Goal: Task Accomplishment & Management: Manage account settings

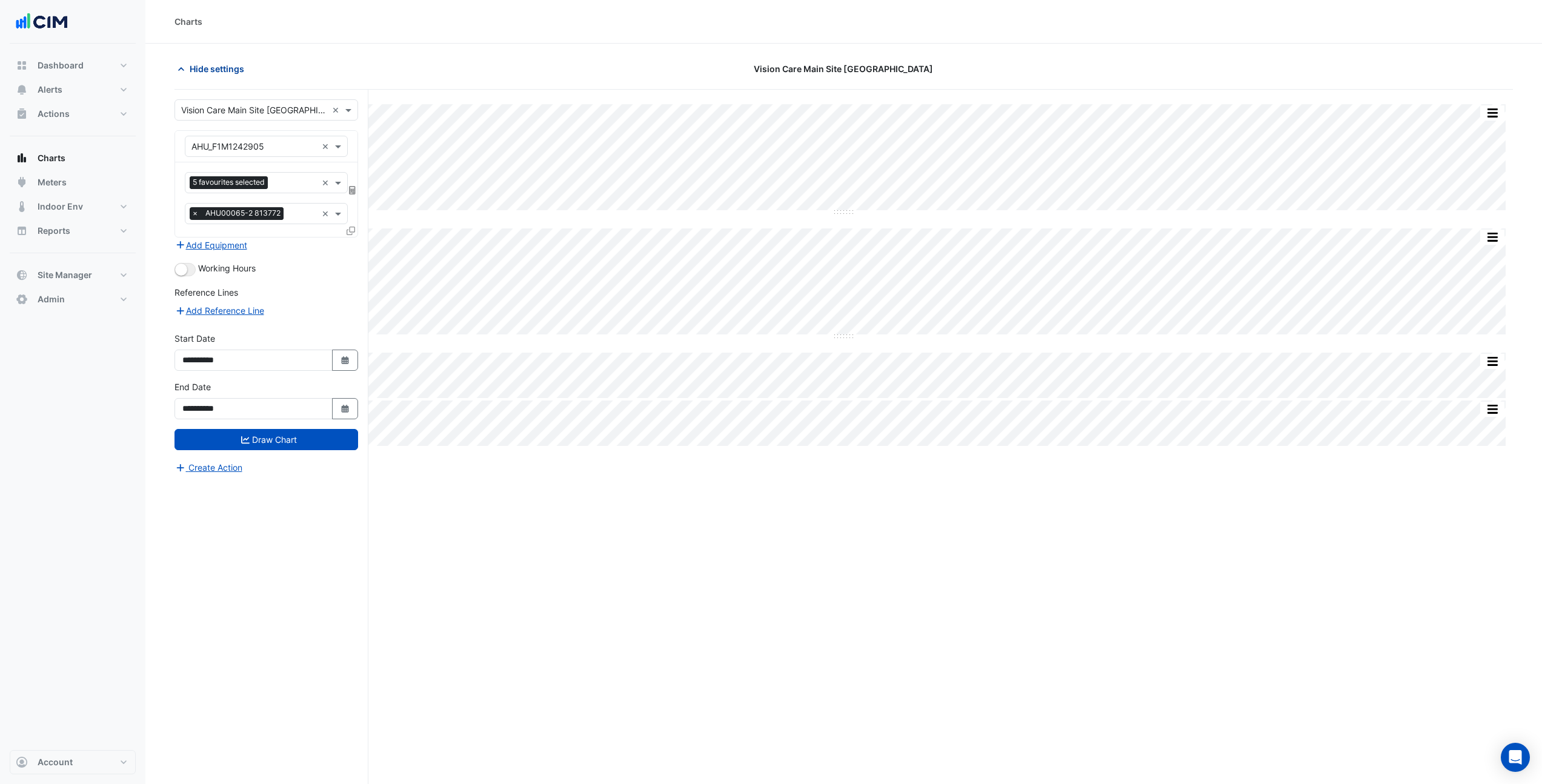
click at [235, 75] on button "Hide settings" at bounding box center [213, 68] width 77 height 21
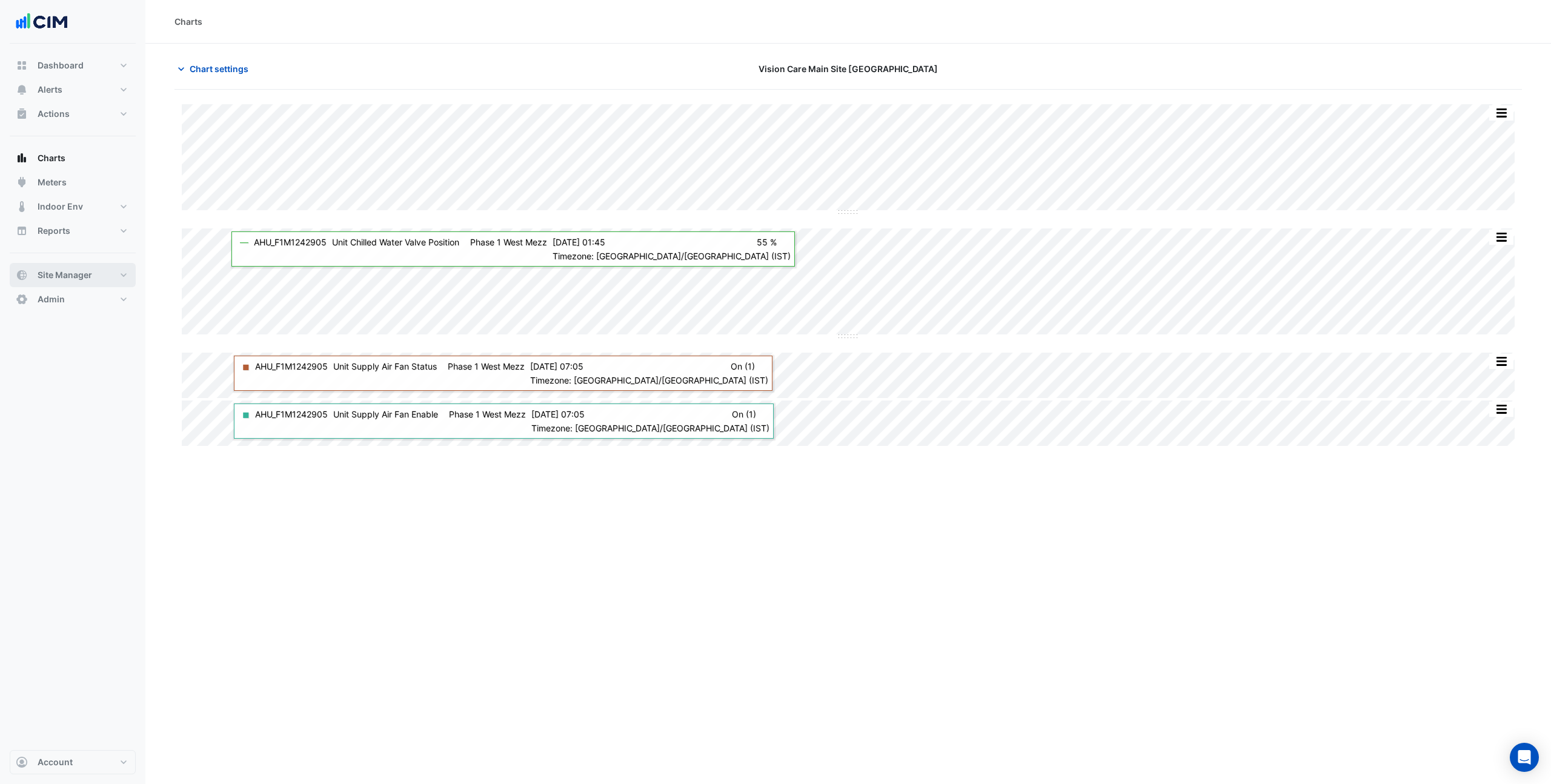
click at [93, 281] on button "Site Manager" at bounding box center [72, 275] width 126 height 24
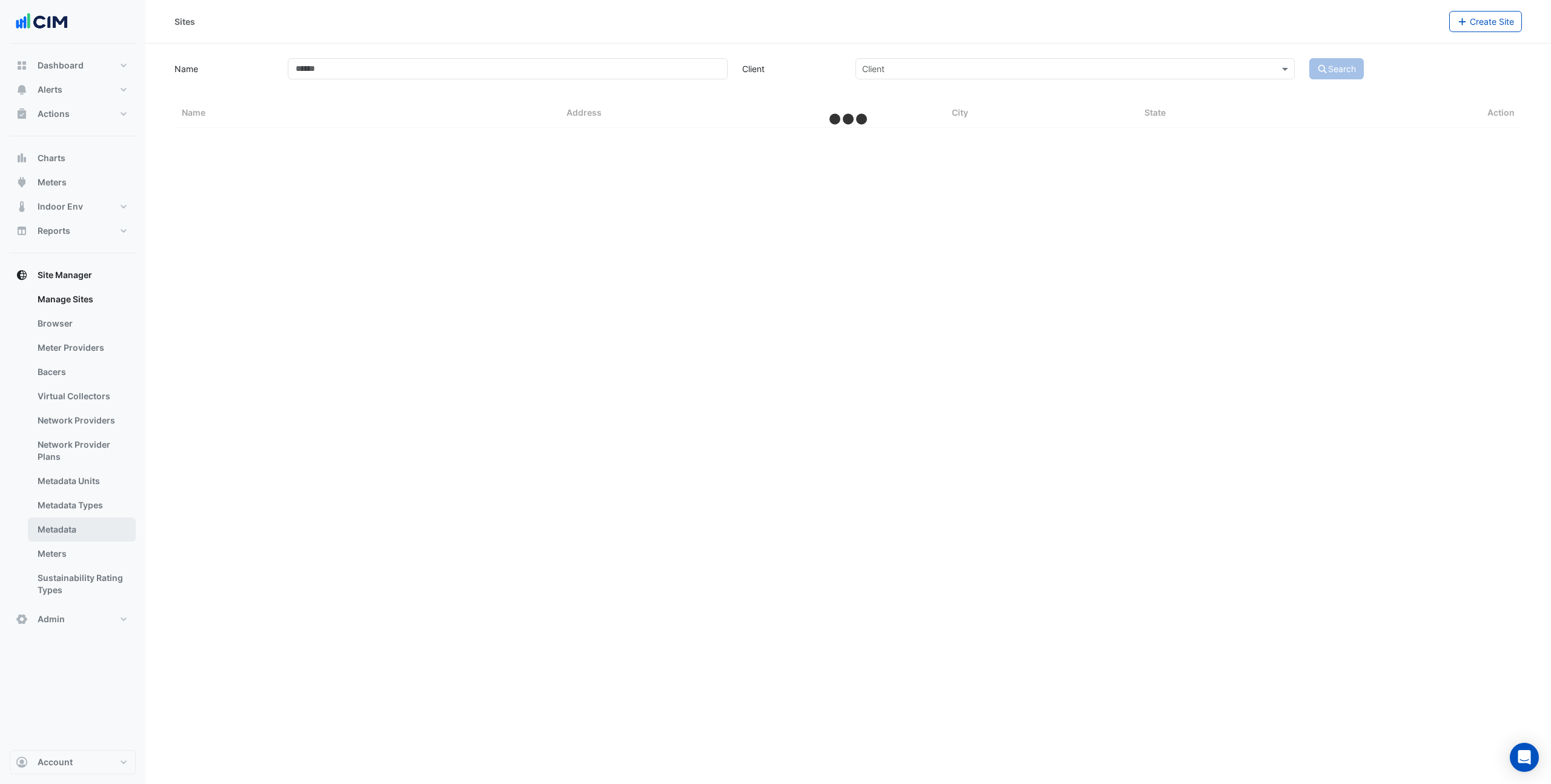
click at [73, 535] on link "Metadata" at bounding box center [82, 530] width 108 height 24
select select "***"
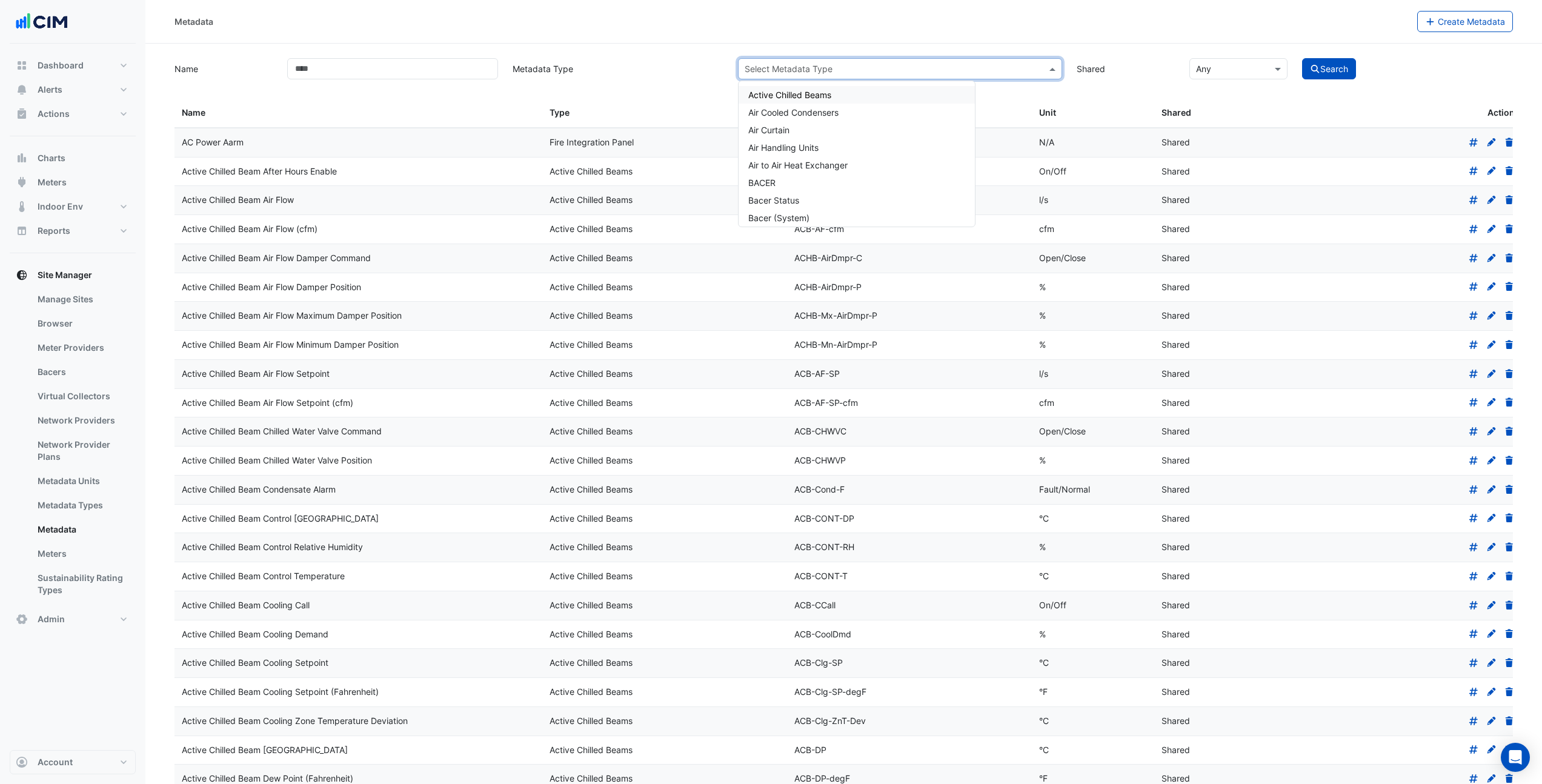
click at [835, 72] on input "text" at bounding box center [888, 70] width 286 height 13
type input "******"
click at [627, 116] on div "Type" at bounding box center [665, 113] width 230 height 14
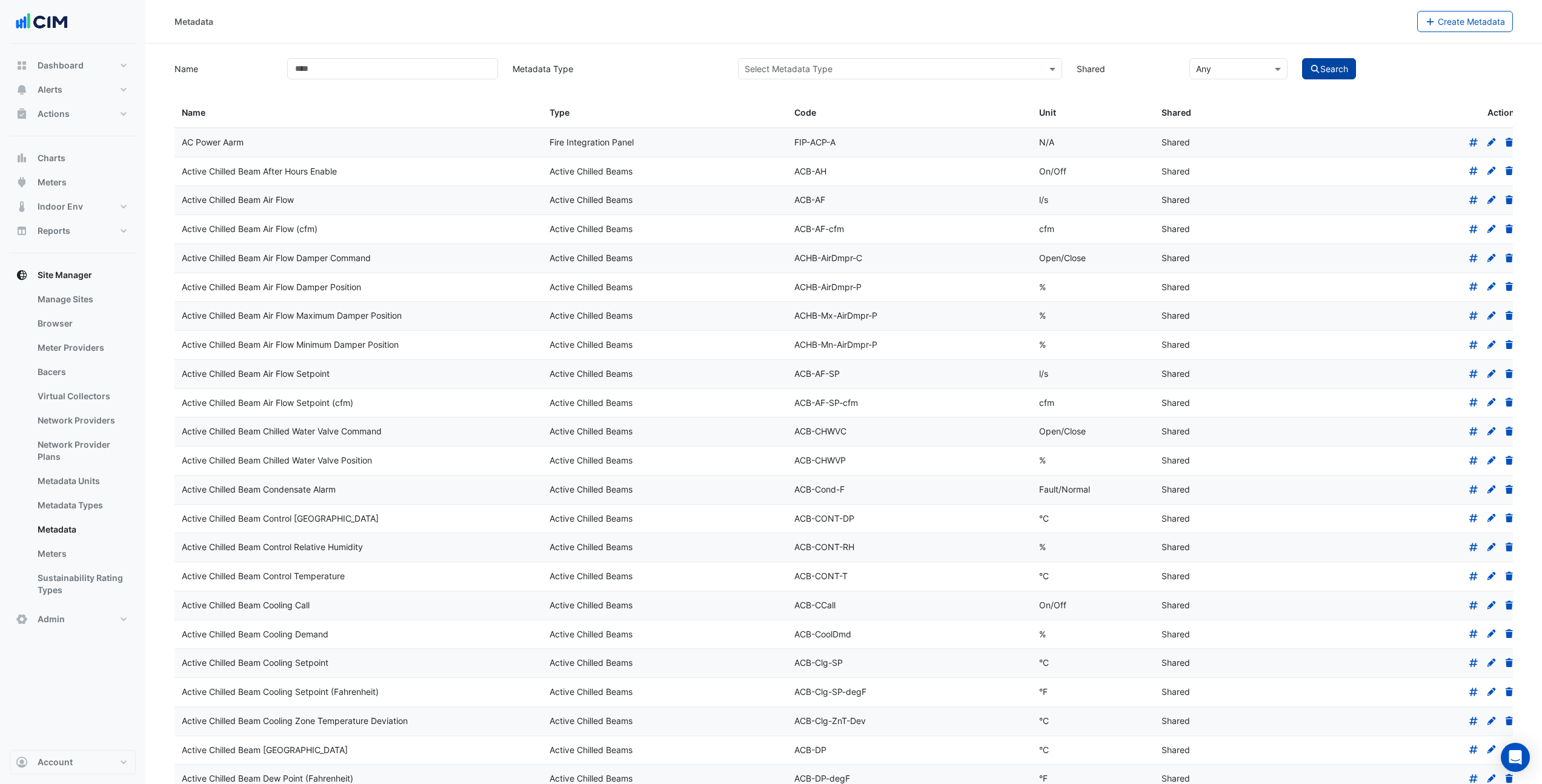
click at [1317, 68] on icon "submit" at bounding box center [1315, 68] width 8 height 8
click at [376, 73] on input "Name" at bounding box center [392, 68] width 211 height 21
type input "******"
click at [1302, 58] on button "Search" at bounding box center [1329, 68] width 54 height 21
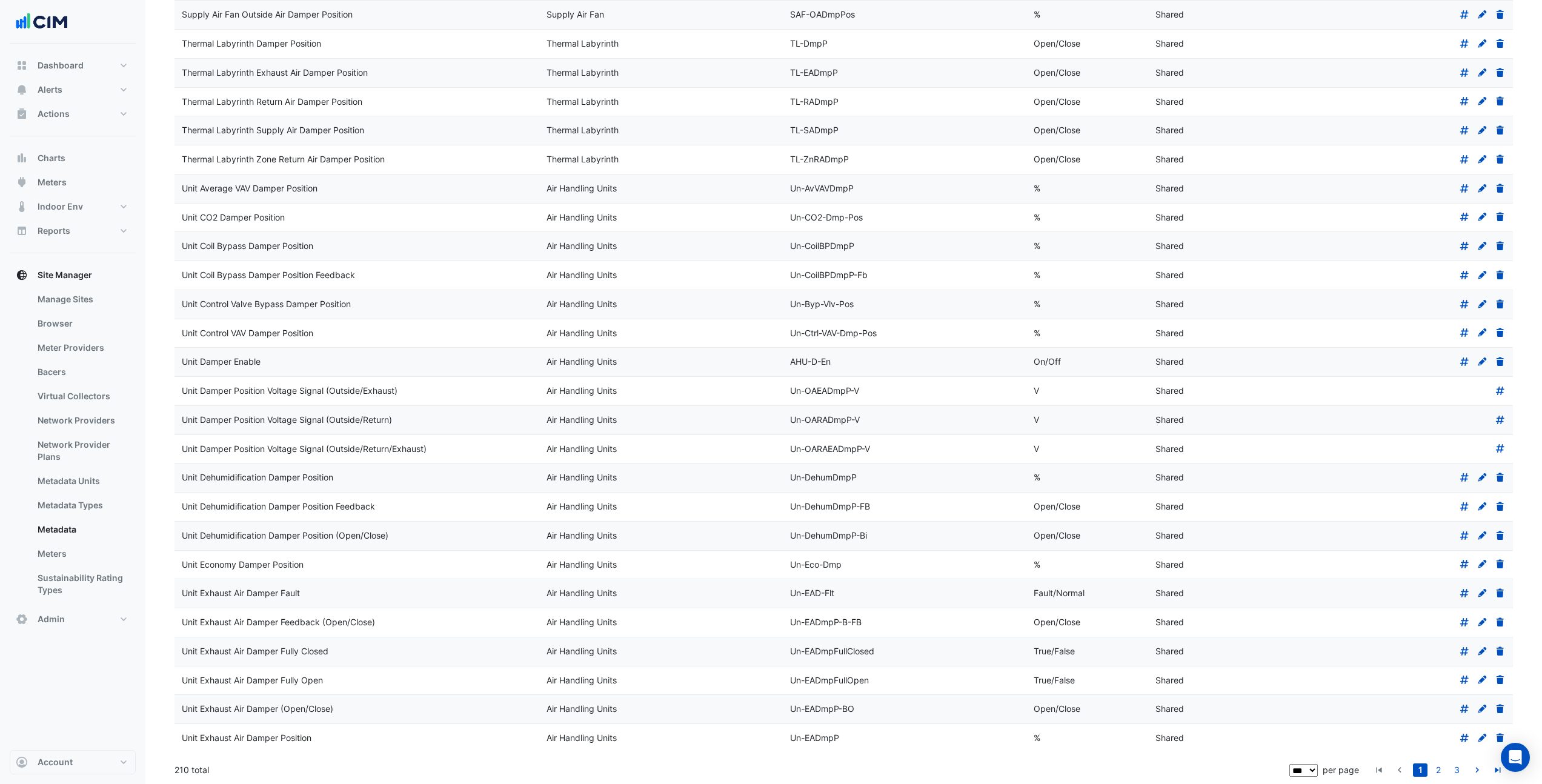
scroll to position [2267, 0]
click at [1440, 774] on link "2" at bounding box center [1438, 771] width 15 height 13
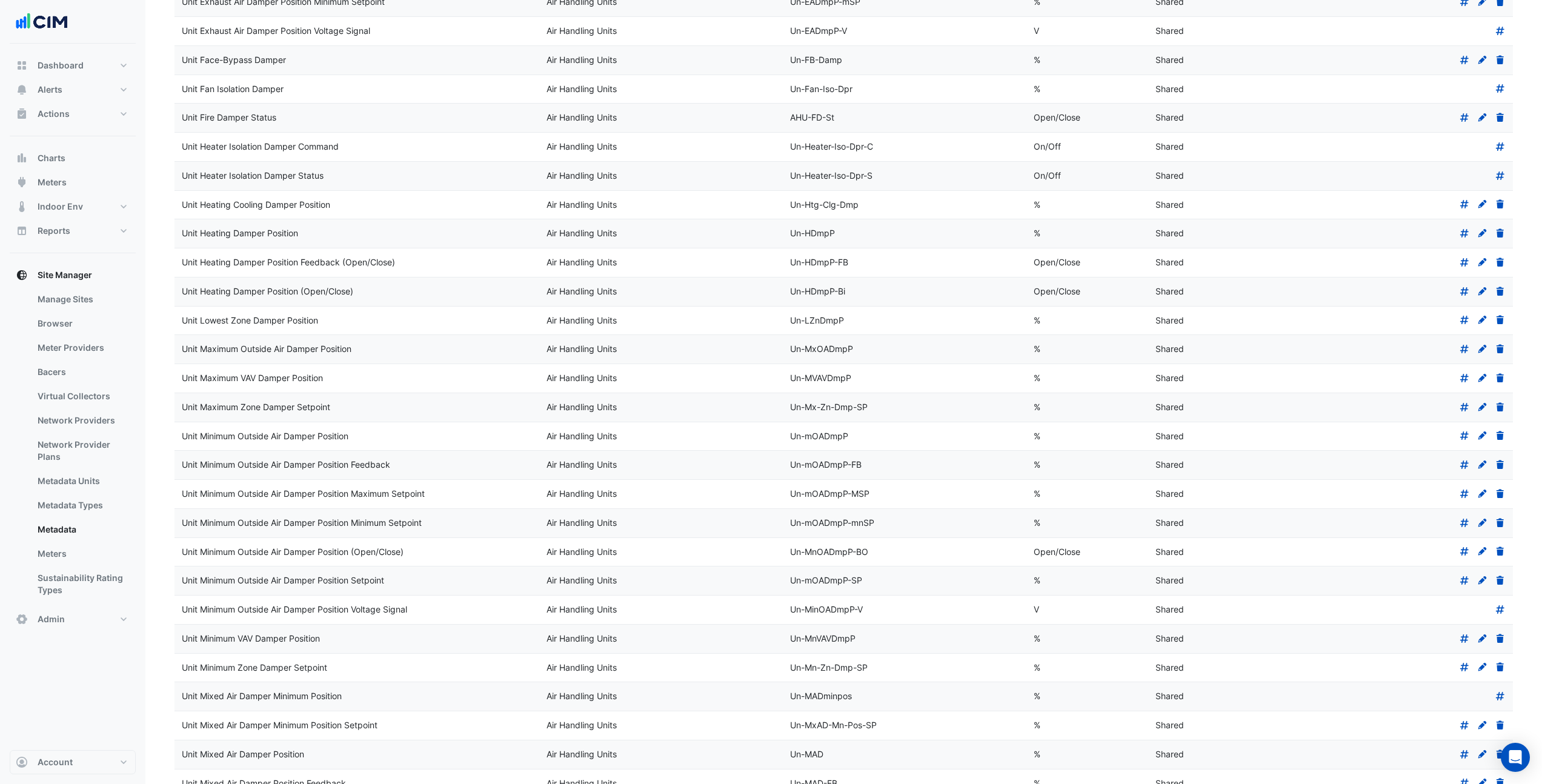
scroll to position [230, 0]
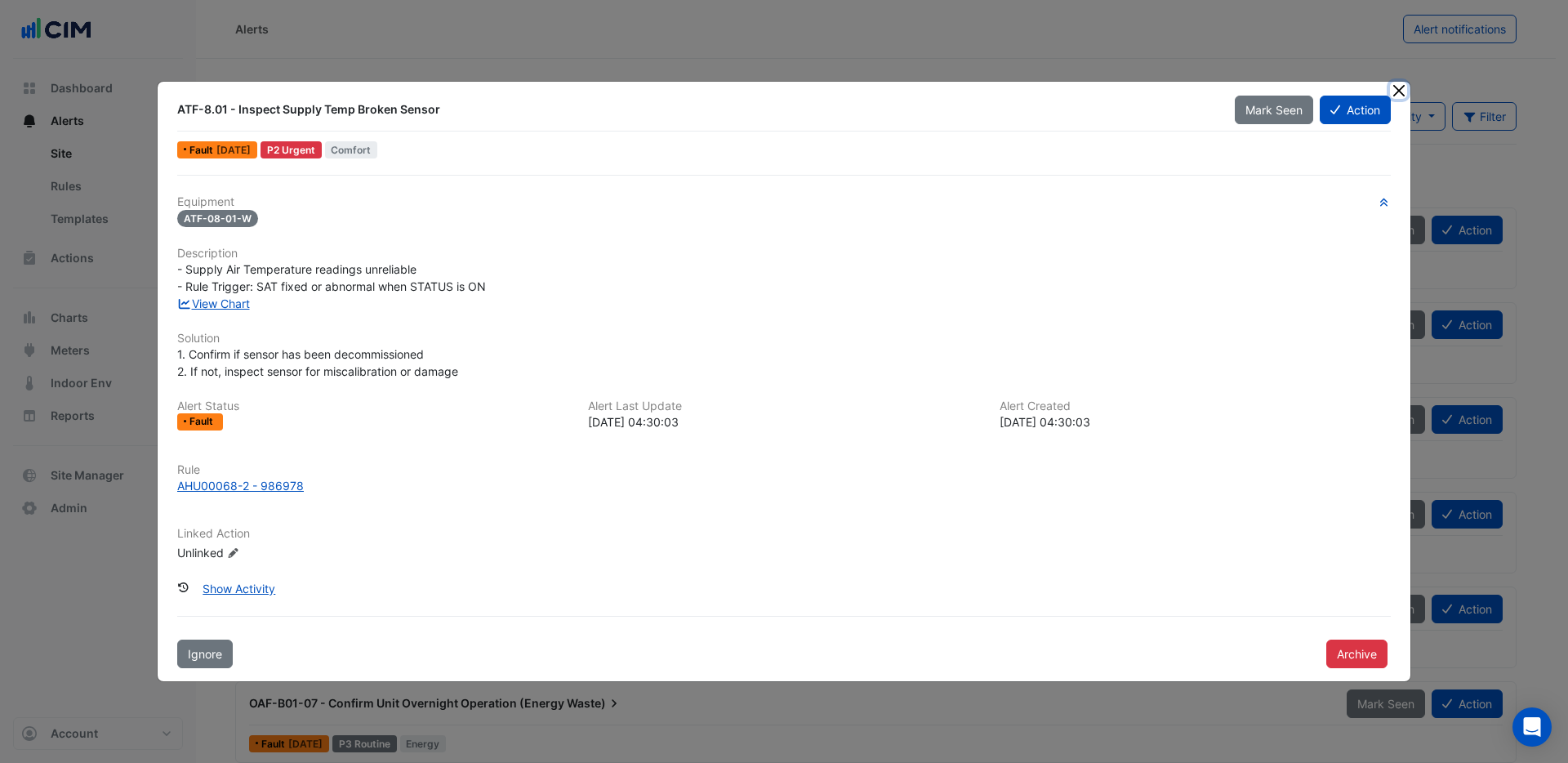
click at [1398, 92] on button "Close" at bounding box center [1399, 90] width 17 height 17
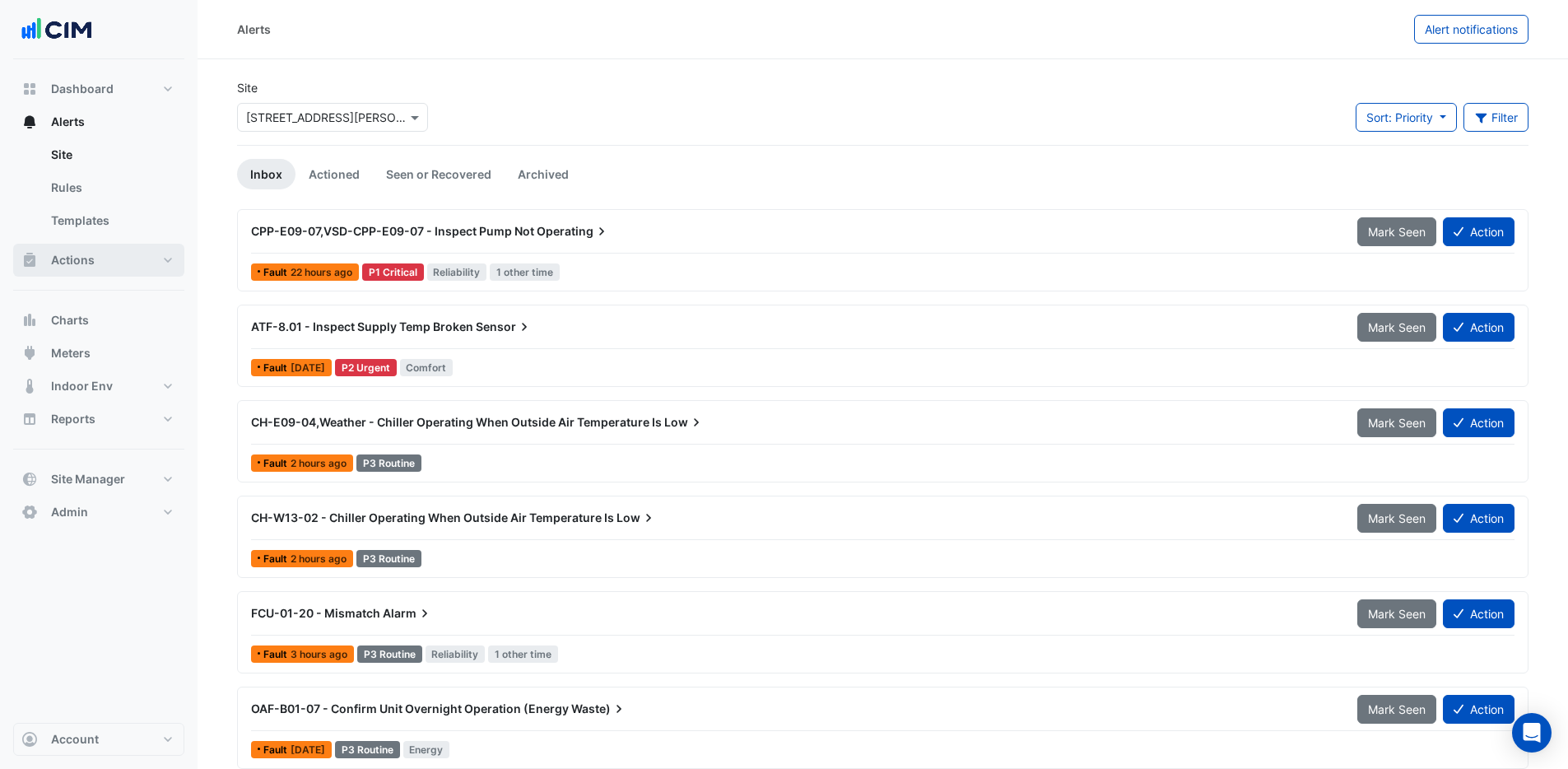
click at [71, 261] on span "Actions" at bounding box center [73, 260] width 43 height 16
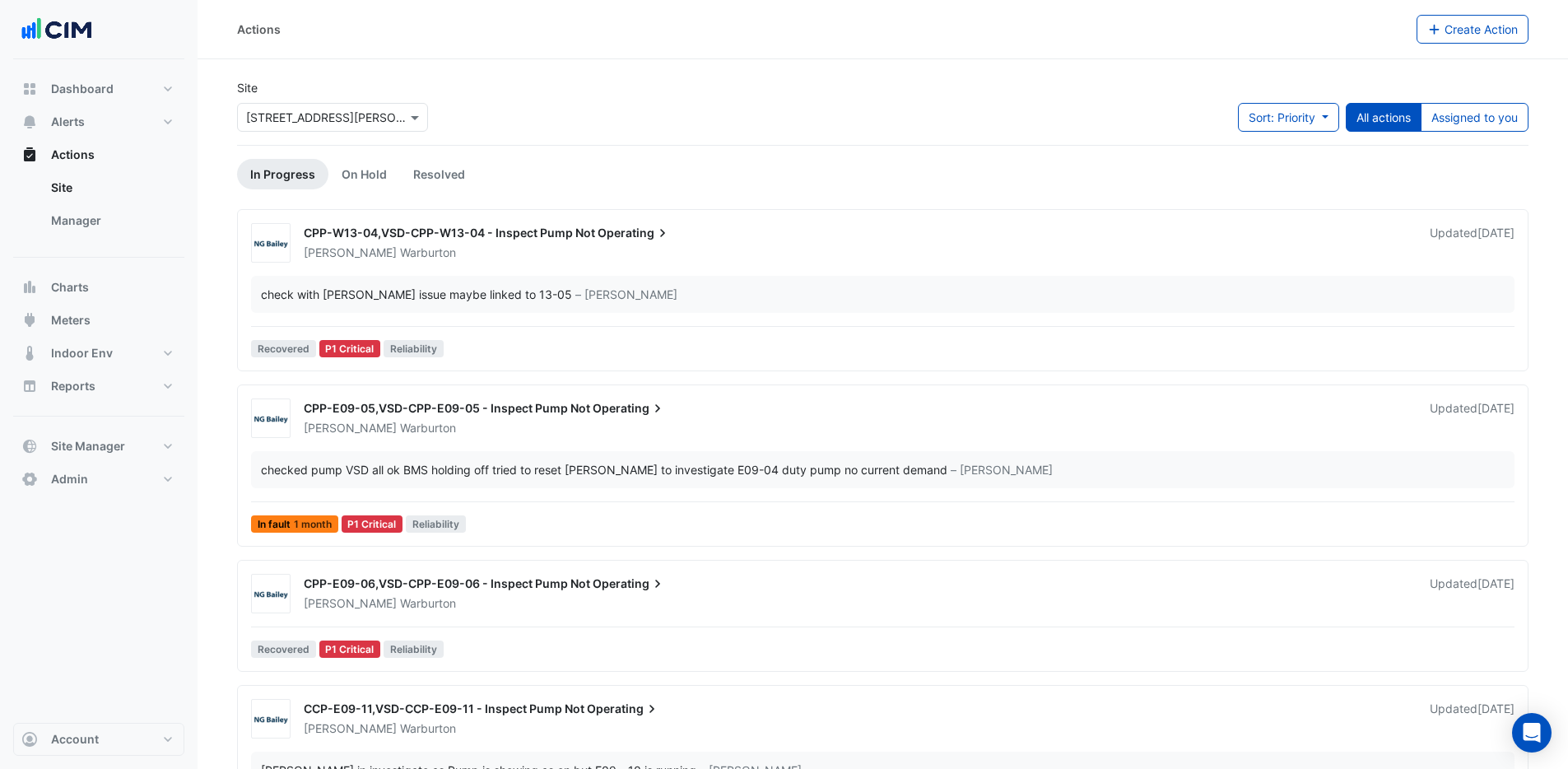
click at [497, 239] on span "CPP-W13-04,VSD-CPP-W13-04 - Inspect Pump Not" at bounding box center [450, 233] width 292 height 14
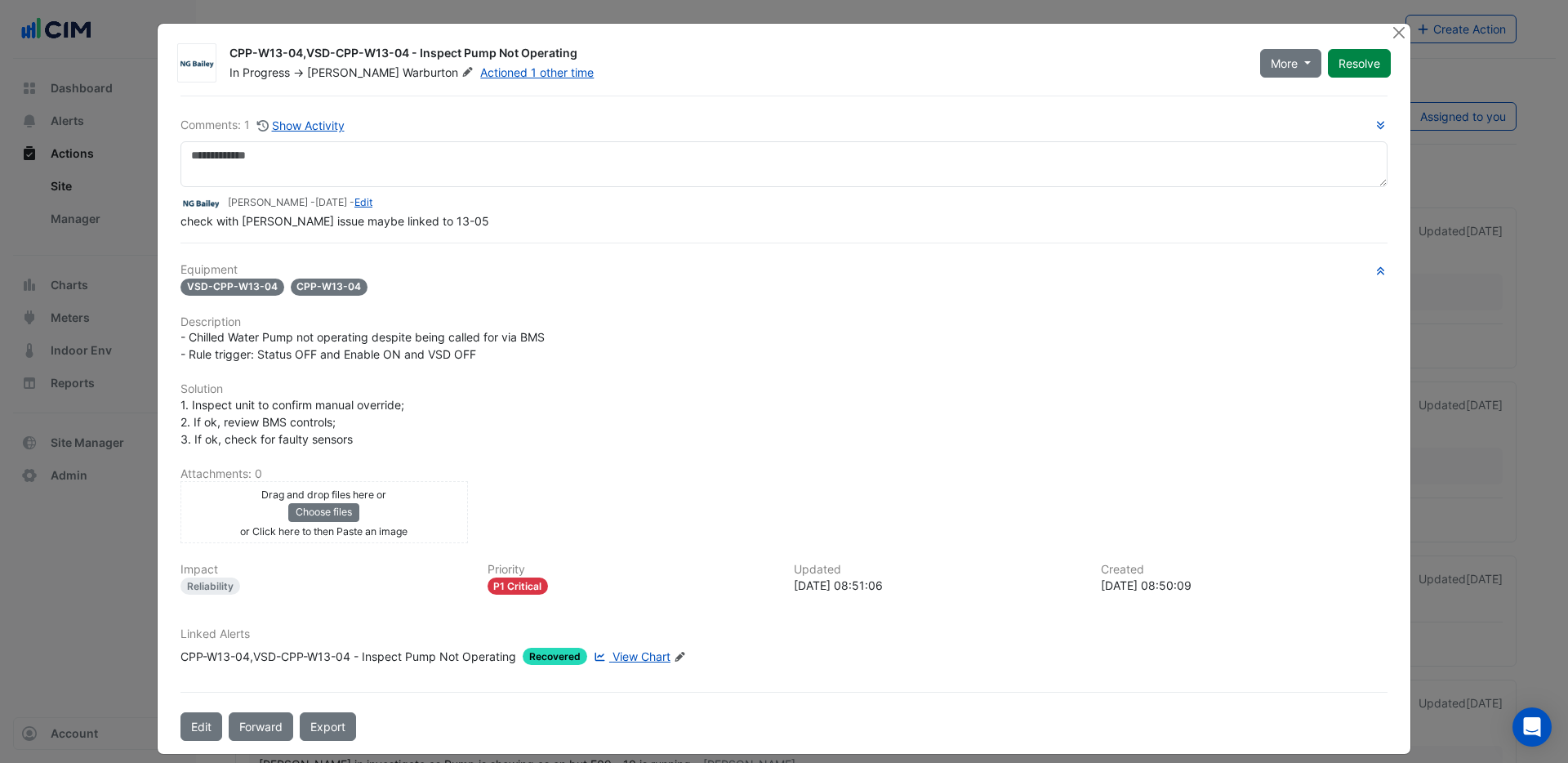
click at [676, 534] on icon "Edit Linked Alerts" at bounding box center [680, 656] width 12 height 9
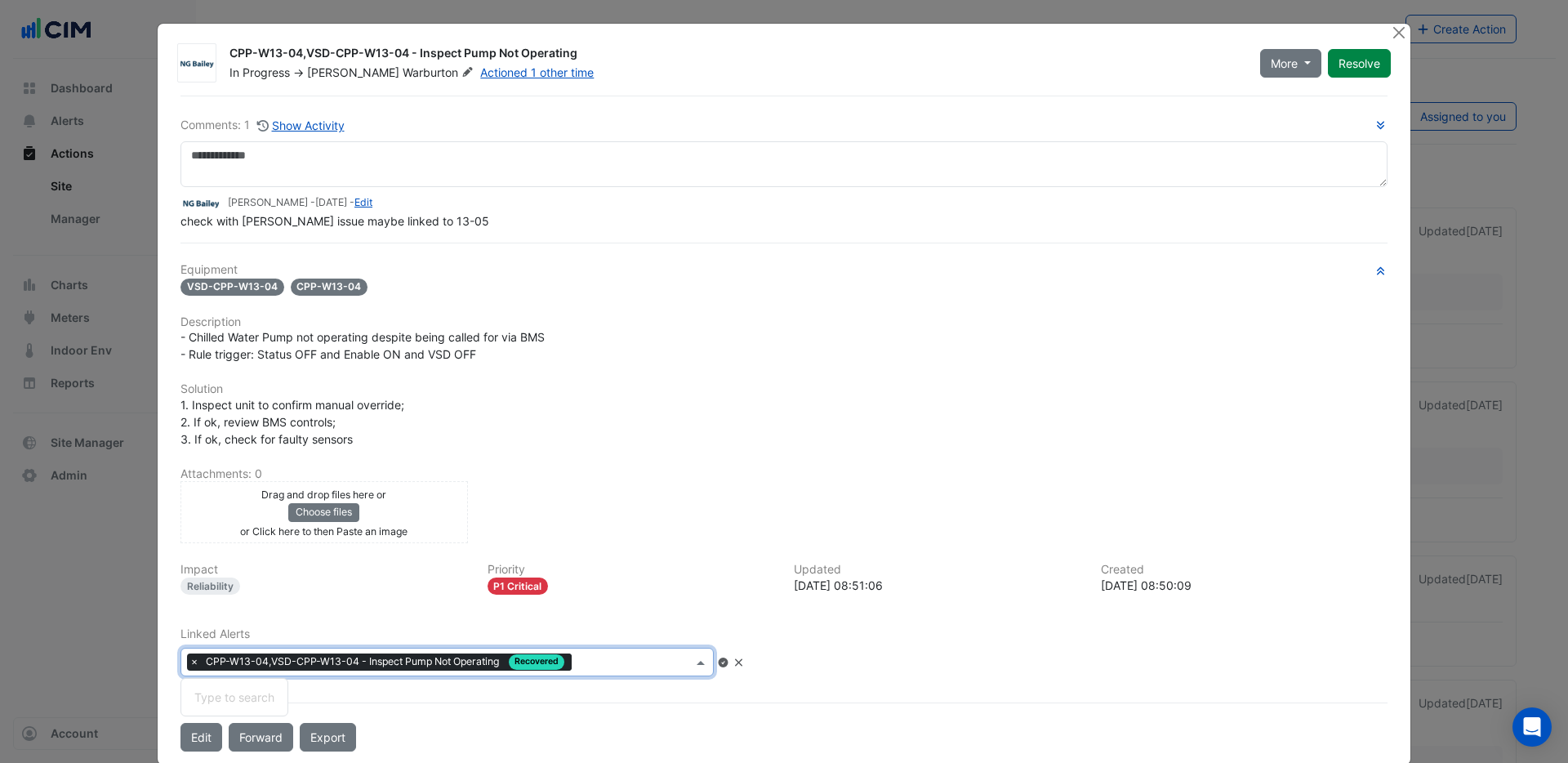
click at [654, 534] on input "text" at bounding box center [635, 663] width 115 height 17
type input "**********"
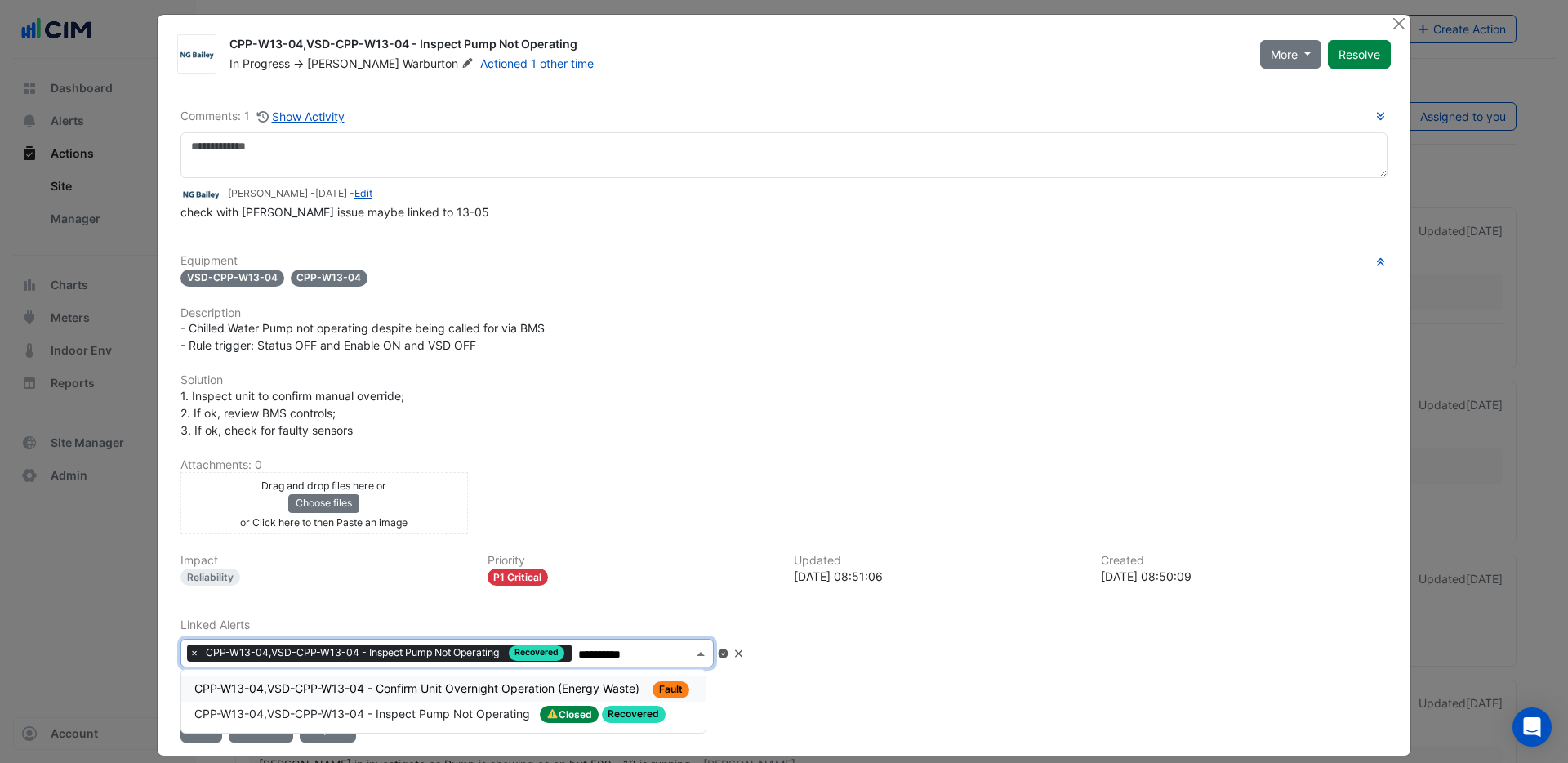
scroll to position [25, 0]
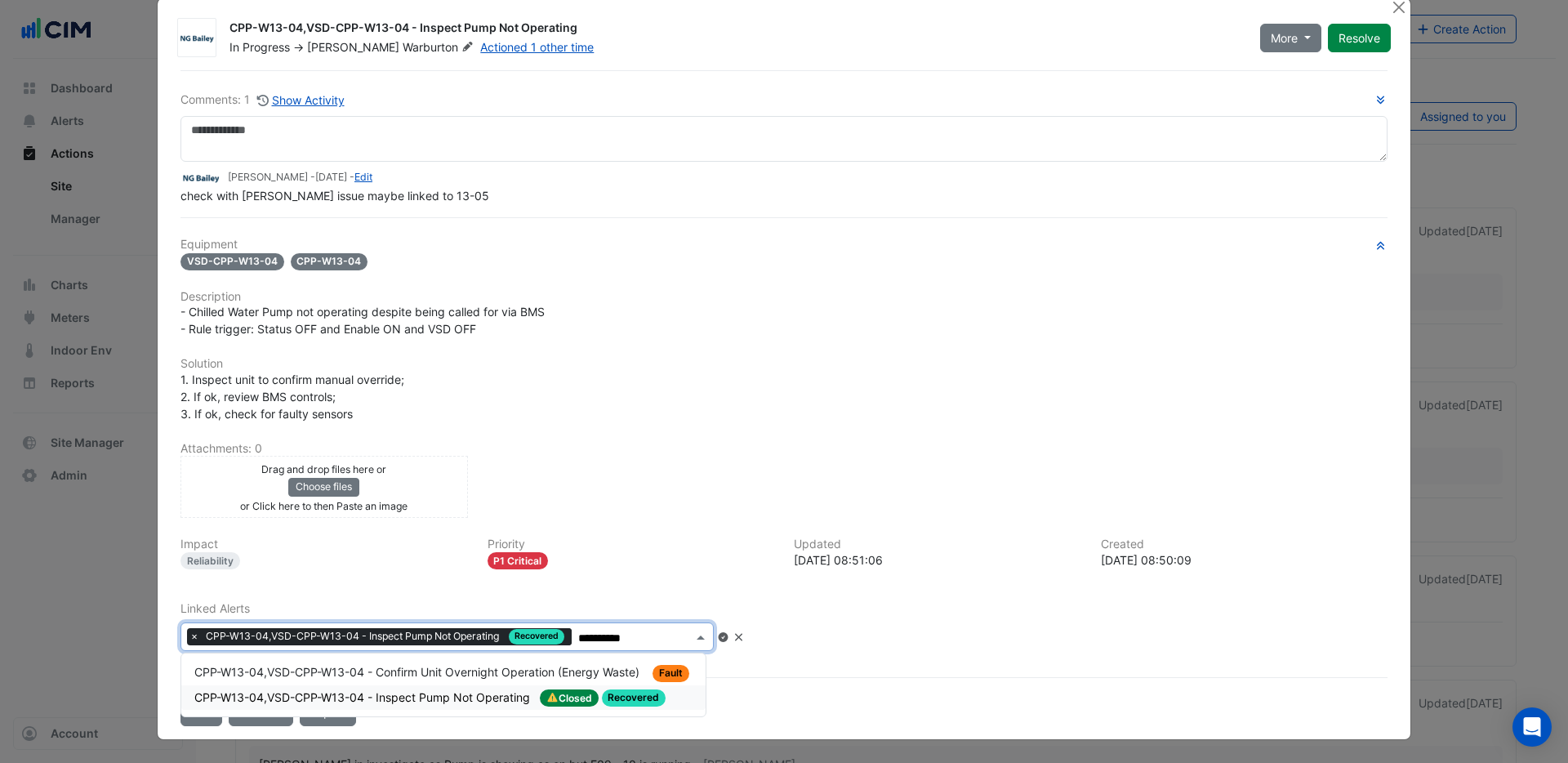
click at [453, 534] on span "CPP-W13-04,VSD-CPP-W13-04 - Inspect Pump Not Operating" at bounding box center [364, 697] width 339 height 14
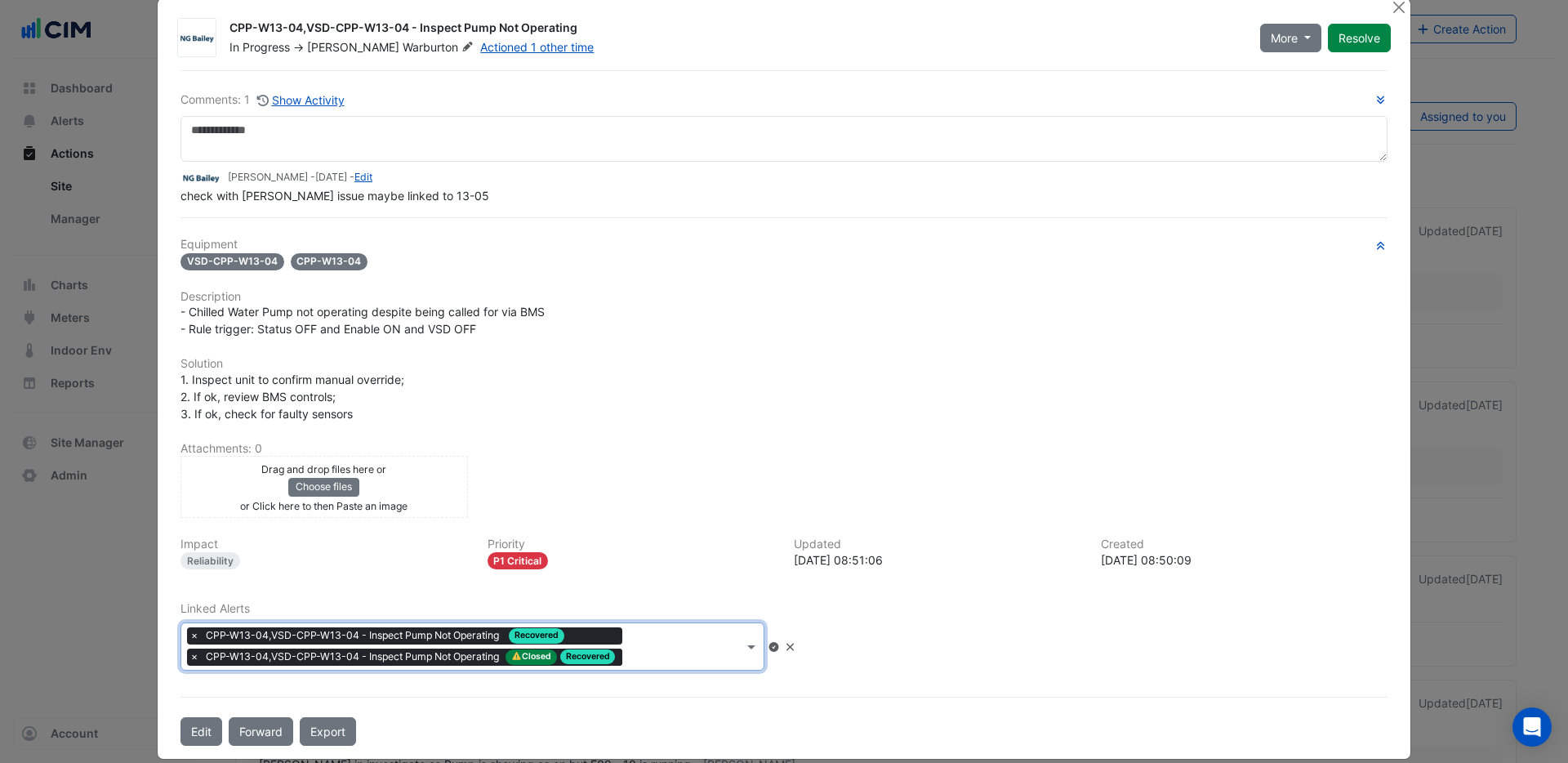
click at [693, 534] on input "text" at bounding box center [686, 648] width 115 height 17
click at [545, 534] on span "CPP-W13-04,VSD-CPP-W13-04 - Confirm Unit Overnight Operation (Energy Waste)" at bounding box center [419, 692] width 449 height 14
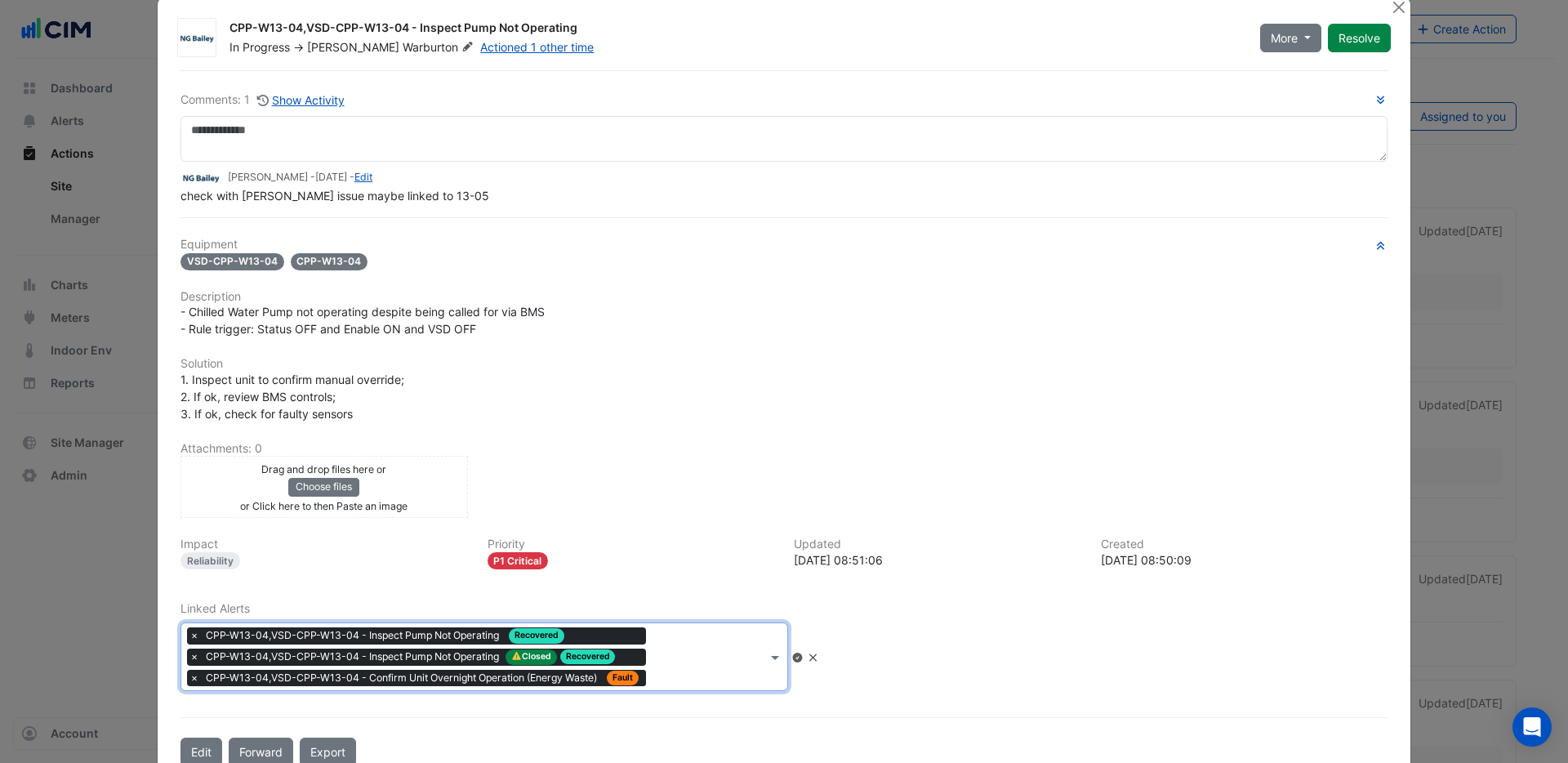
click at [696, 534] on div "× CPP-W13-04,VSD-CPP-W13-04 - Inspect Pump Not Operating Recovered × CPP-W13-04…" at bounding box center [474, 656] width 586 height 67
click at [817, 534] on icon at bounding box center [813, 657] width 8 height 8
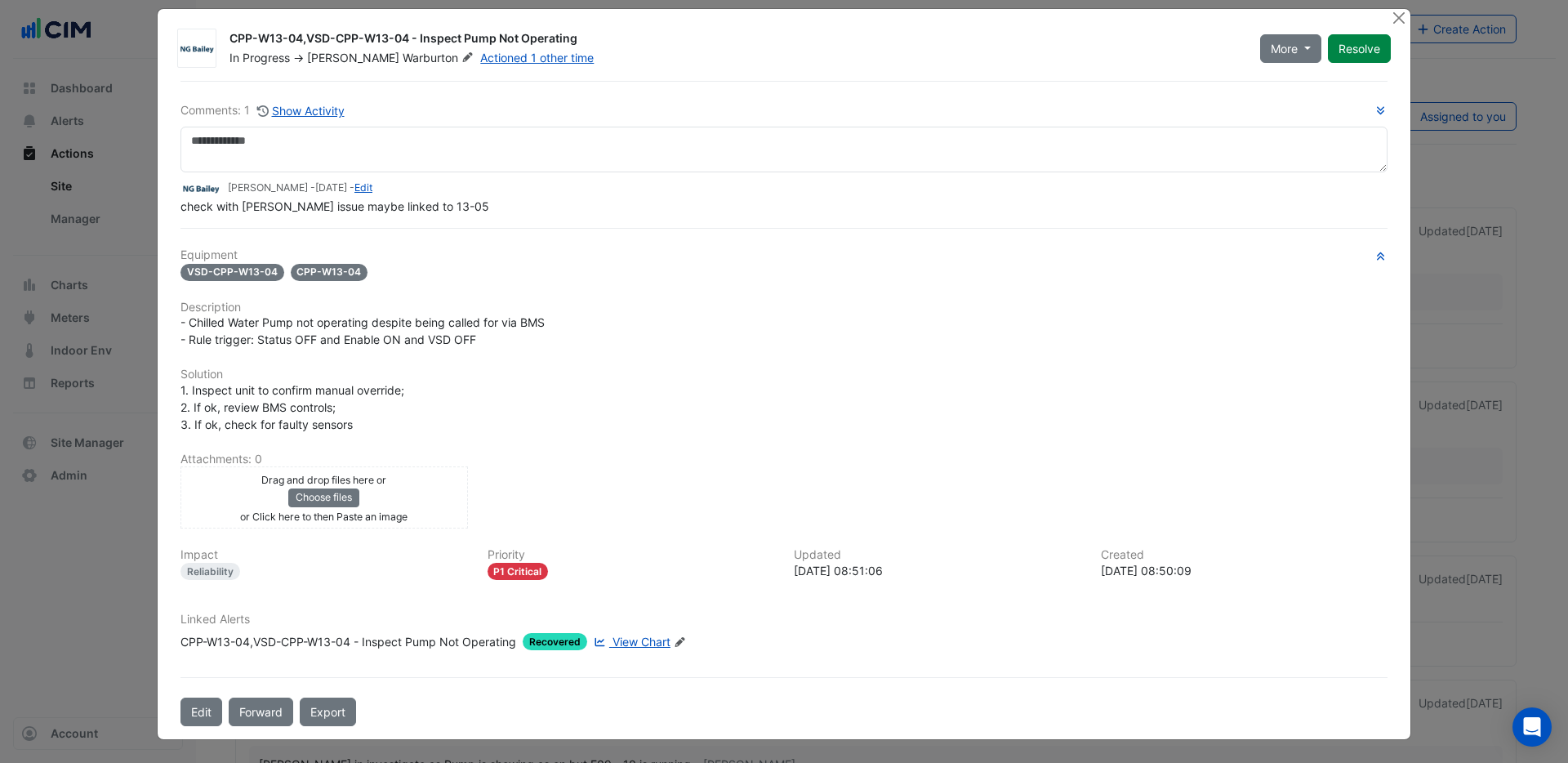
scroll to position [15, 0]
click at [675, 534] on icon "Edit Linked Alerts" at bounding box center [680, 642] width 12 height 9
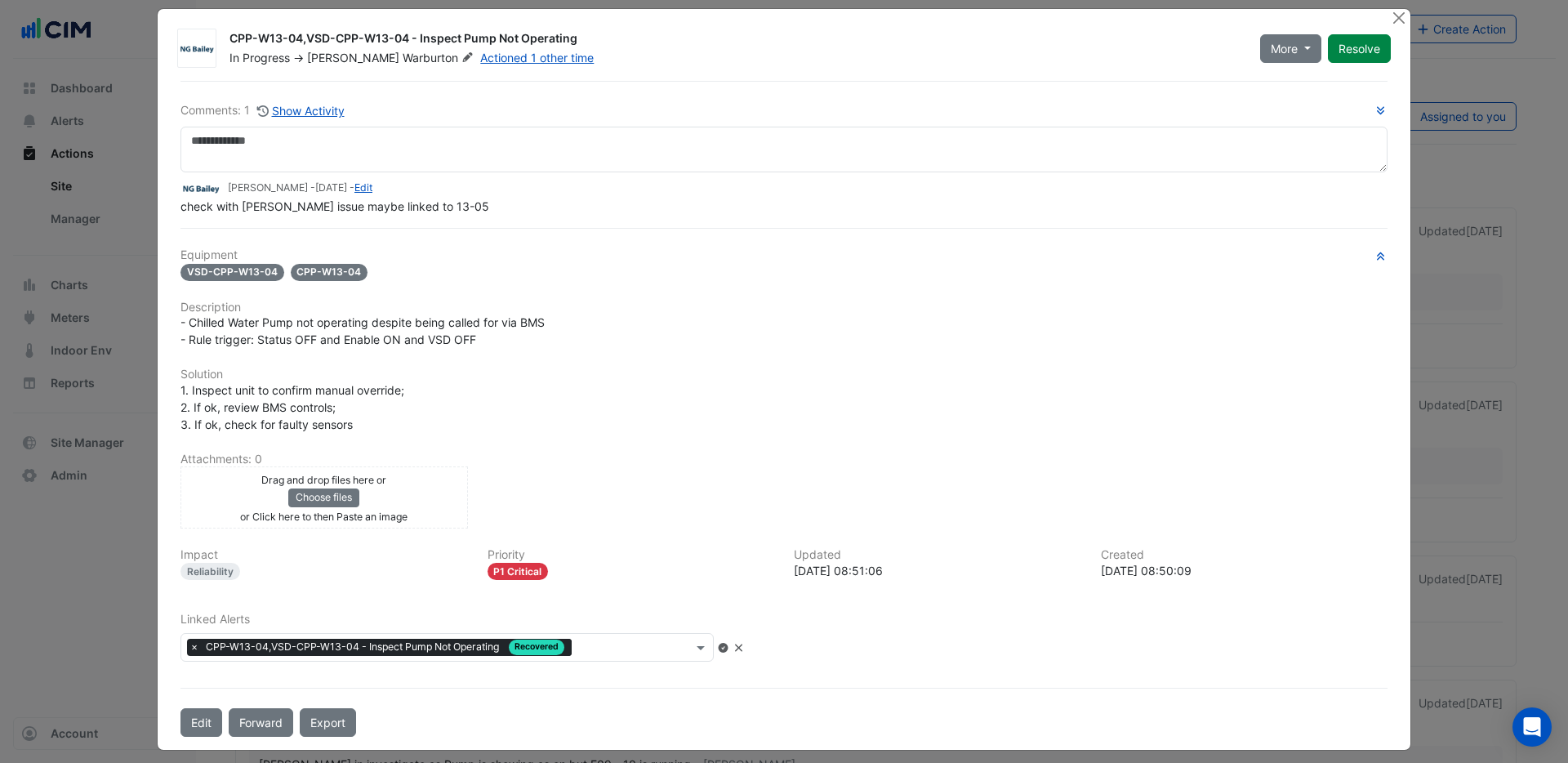
scroll to position [25, 0]
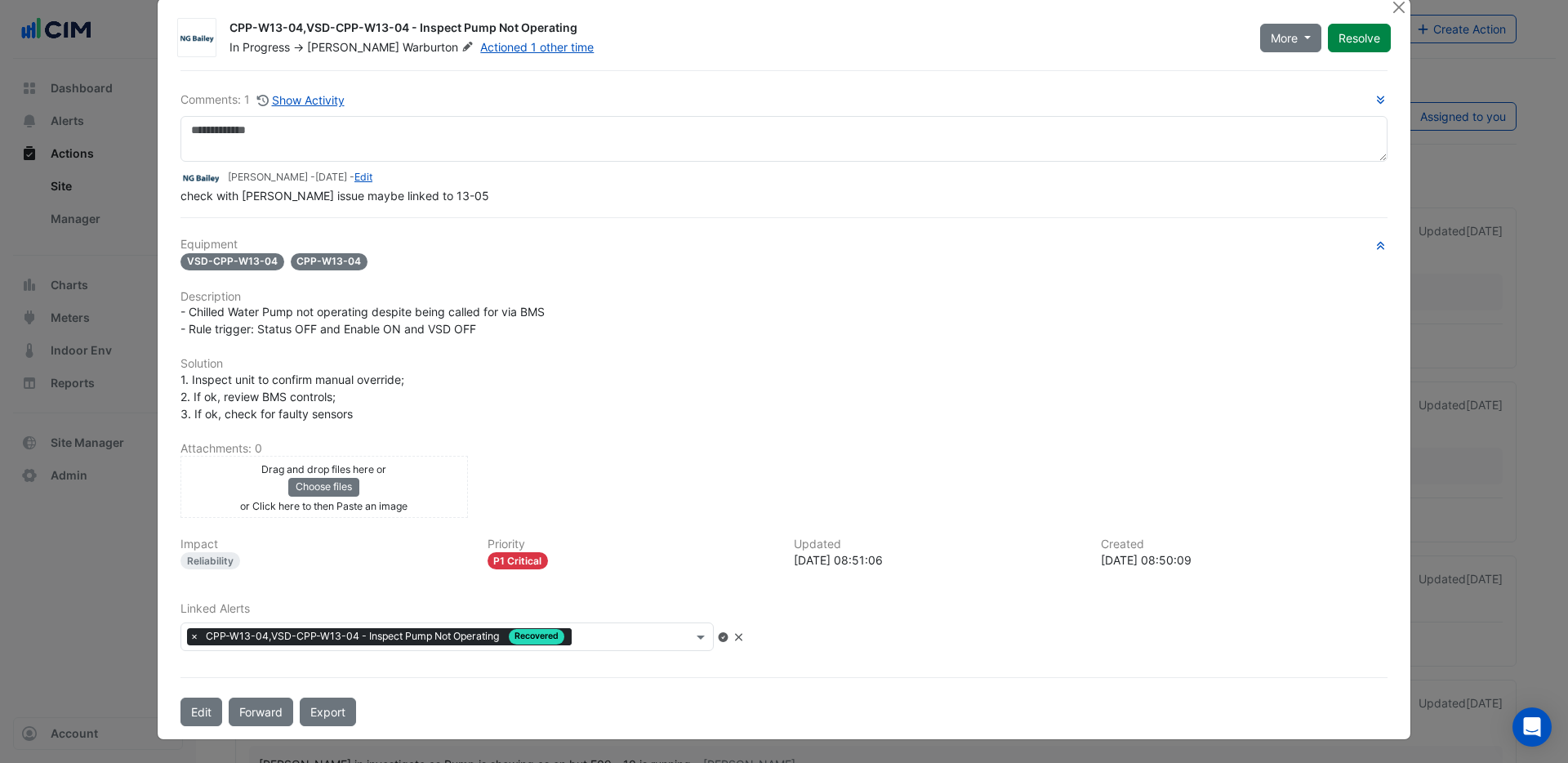
click at [661, 534] on input "text" at bounding box center [635, 638] width 115 height 17
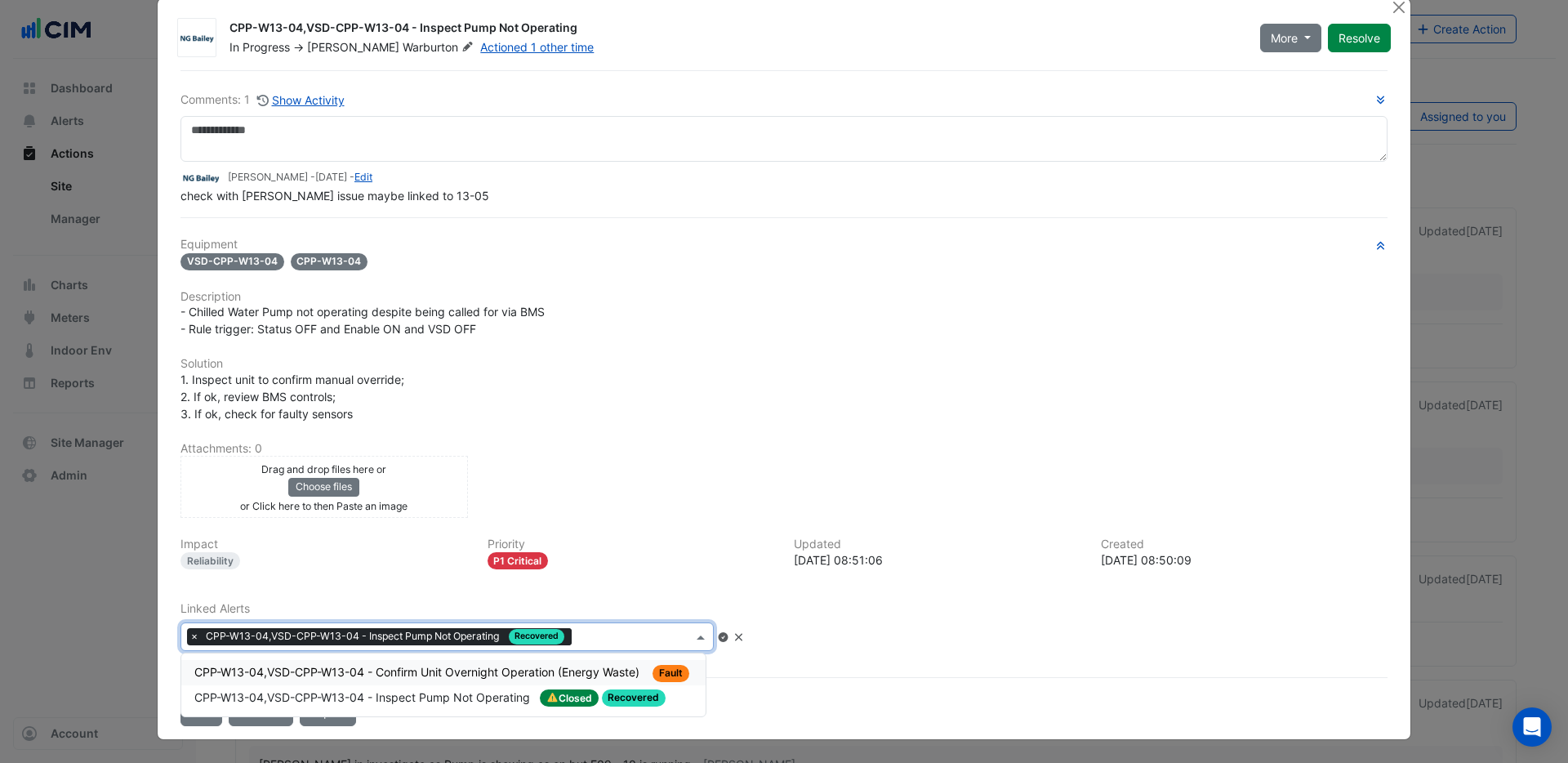
click at [693, 534] on input "text" at bounding box center [635, 638] width 115 height 17
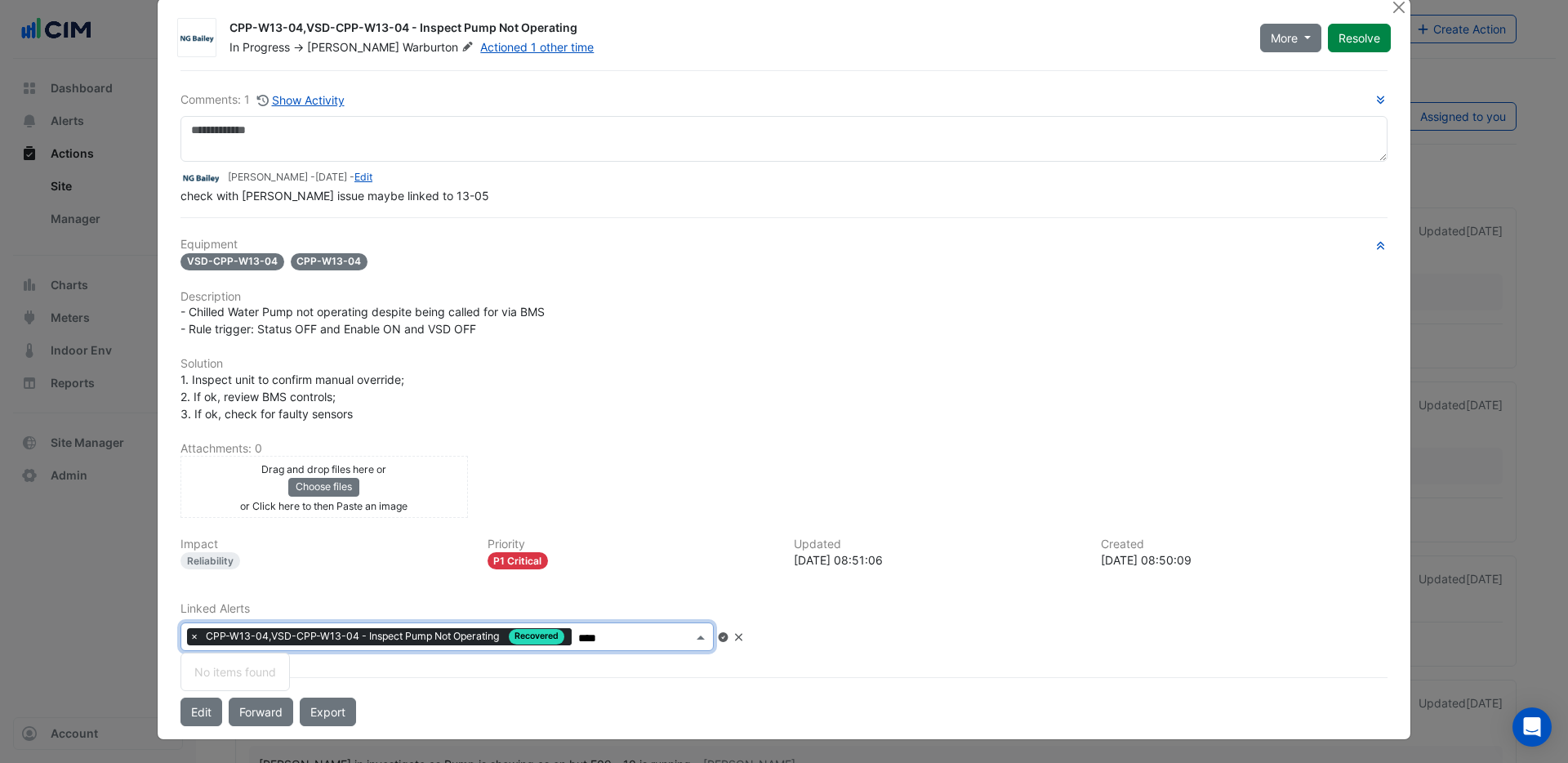
type input "***"
click at [745, 534] on icon at bounding box center [739, 636] width 12 height 9
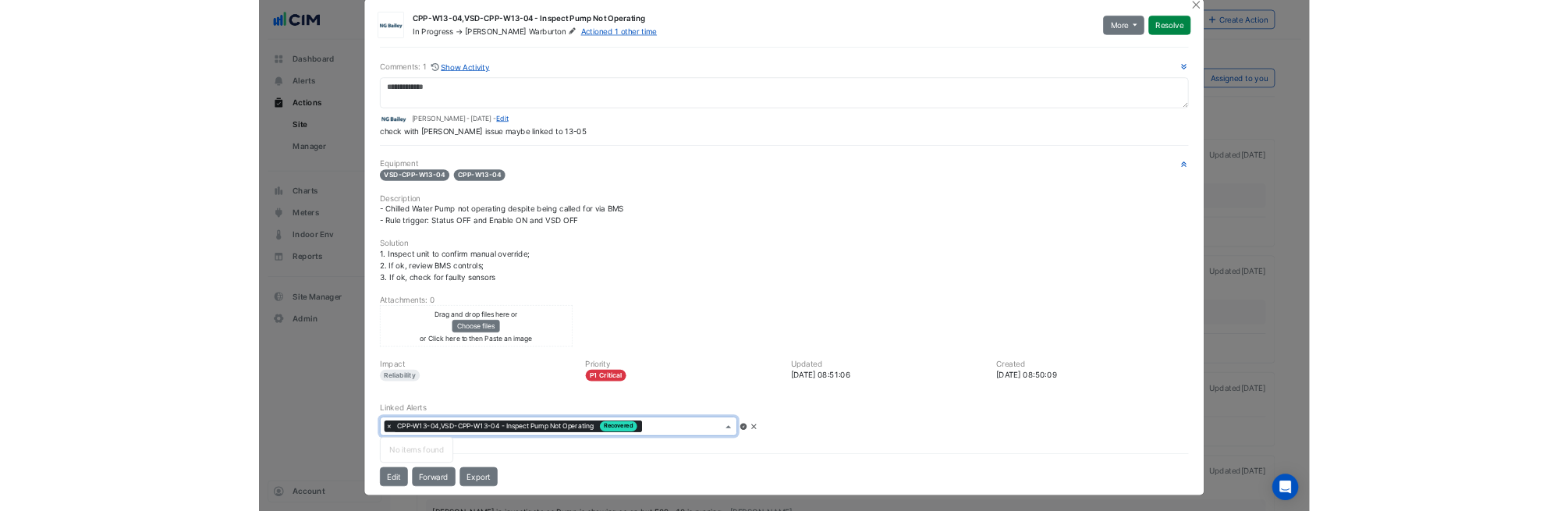
scroll to position [14, 0]
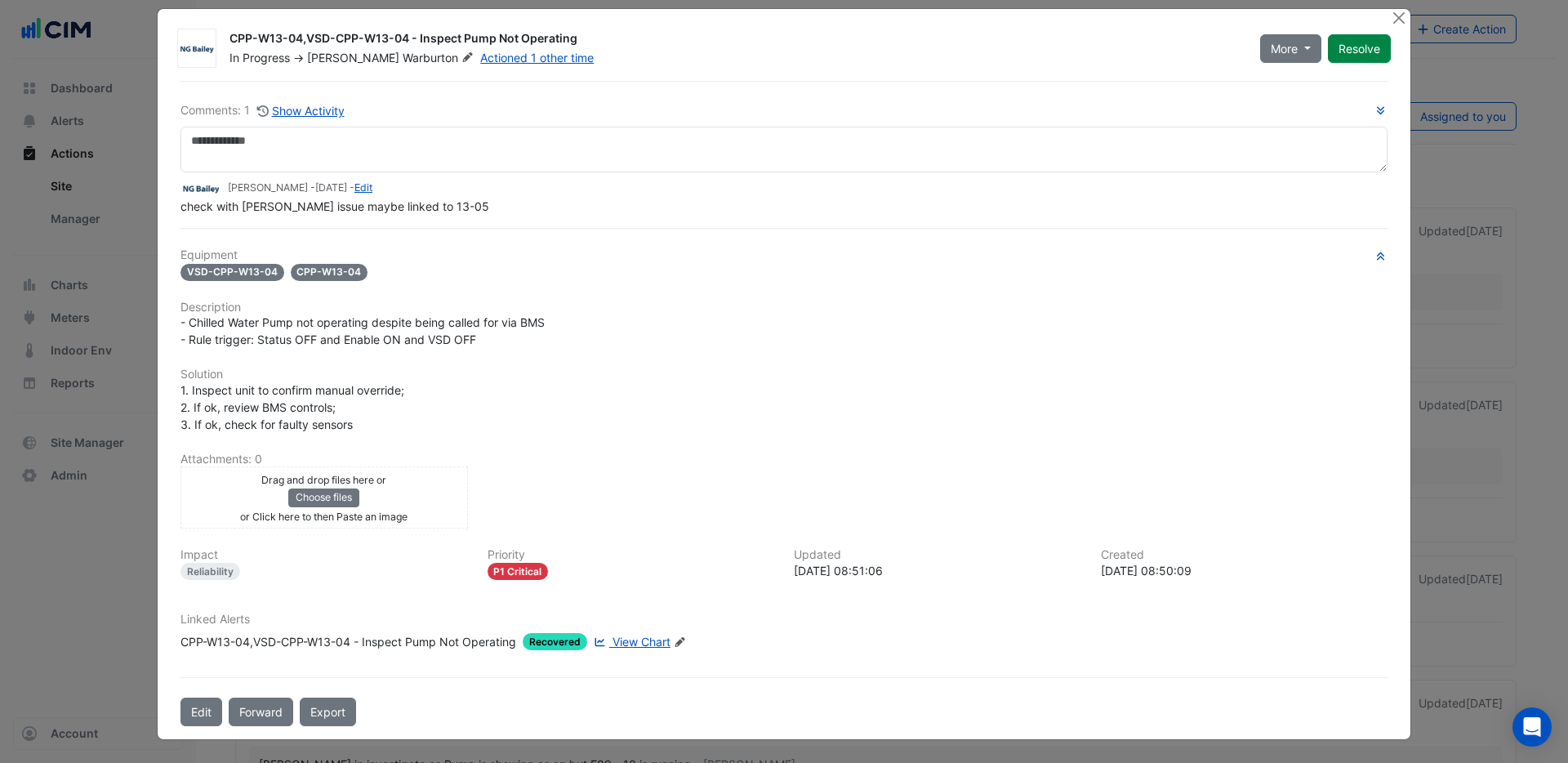
click at [644, 534] on span "View Chart" at bounding box center [641, 642] width 58 height 14
click at [676, 534] on icon at bounding box center [679, 642] width 9 height 9
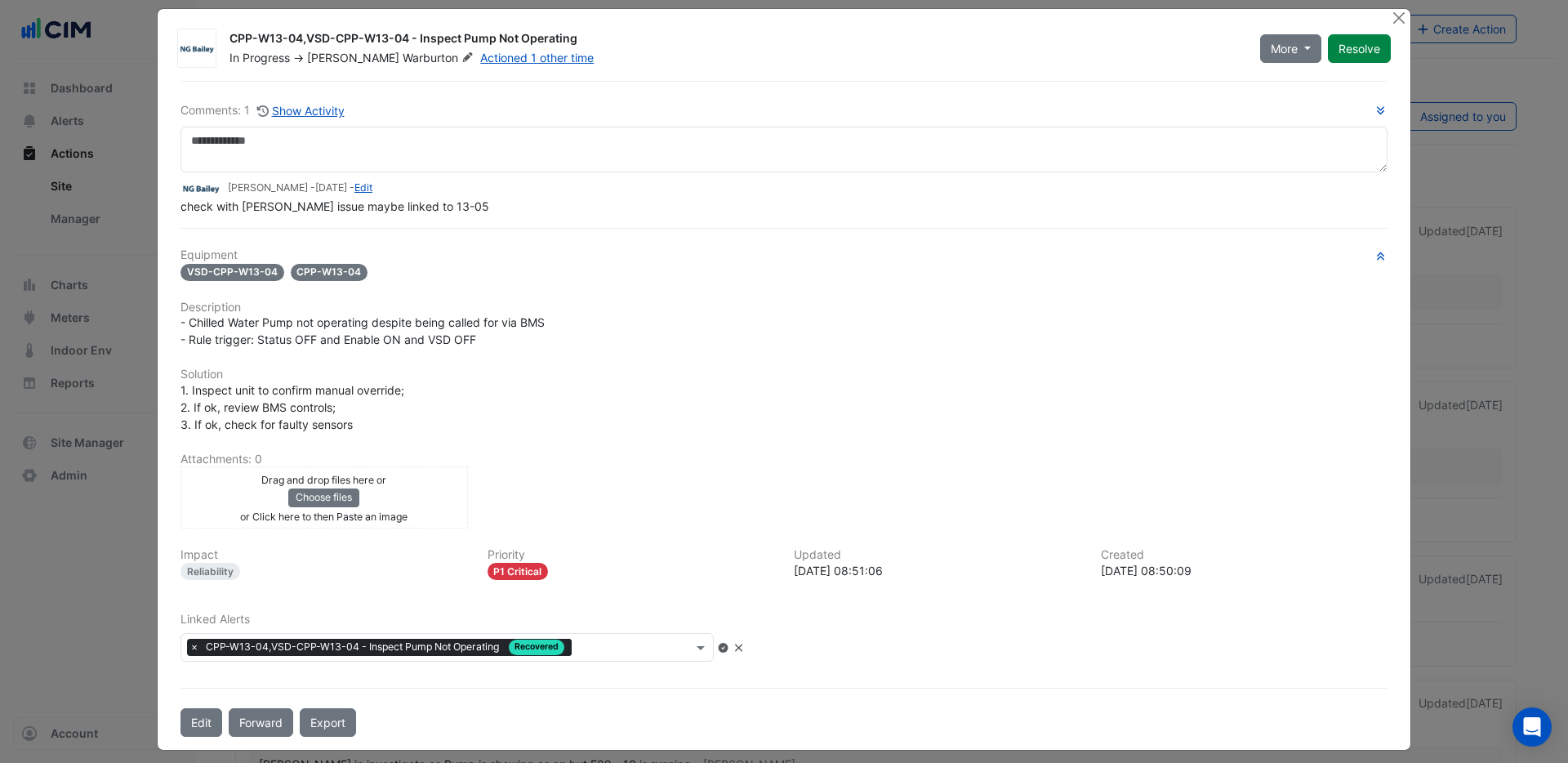
click at [654, 534] on input "text" at bounding box center [635, 648] width 115 height 17
click at [686, 534] on h6 "Priority" at bounding box center [632, 555] width 288 height 14
click at [745, 534] on icon at bounding box center [739, 647] width 12 height 9
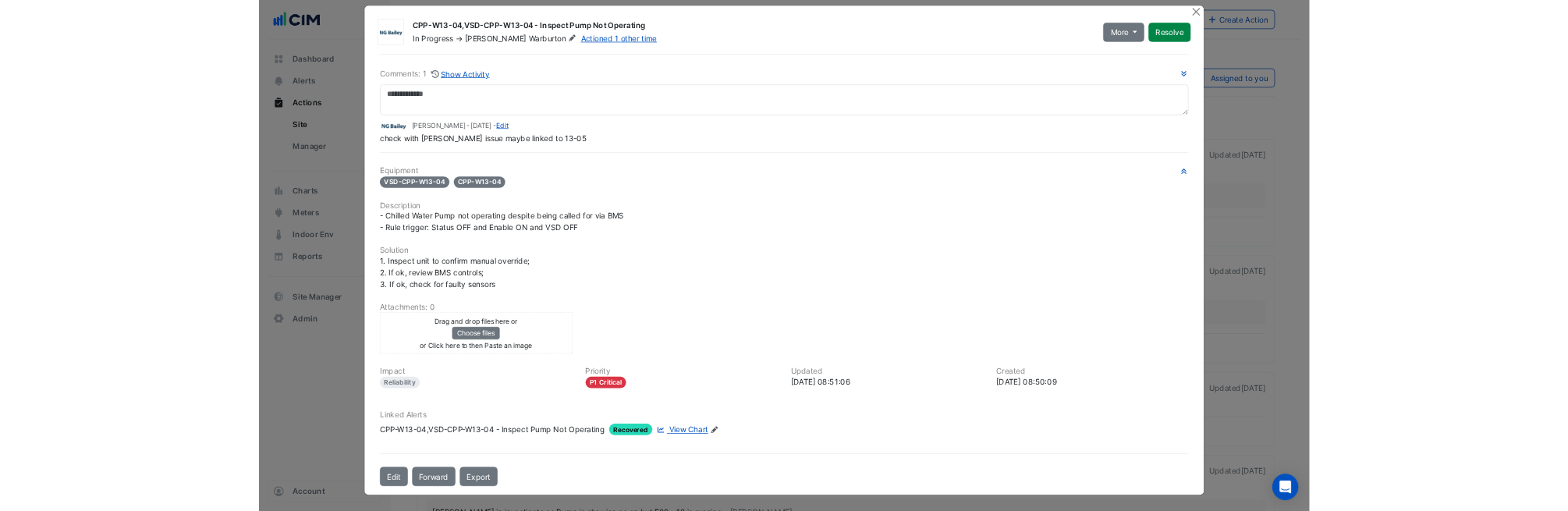
scroll to position [13, 0]
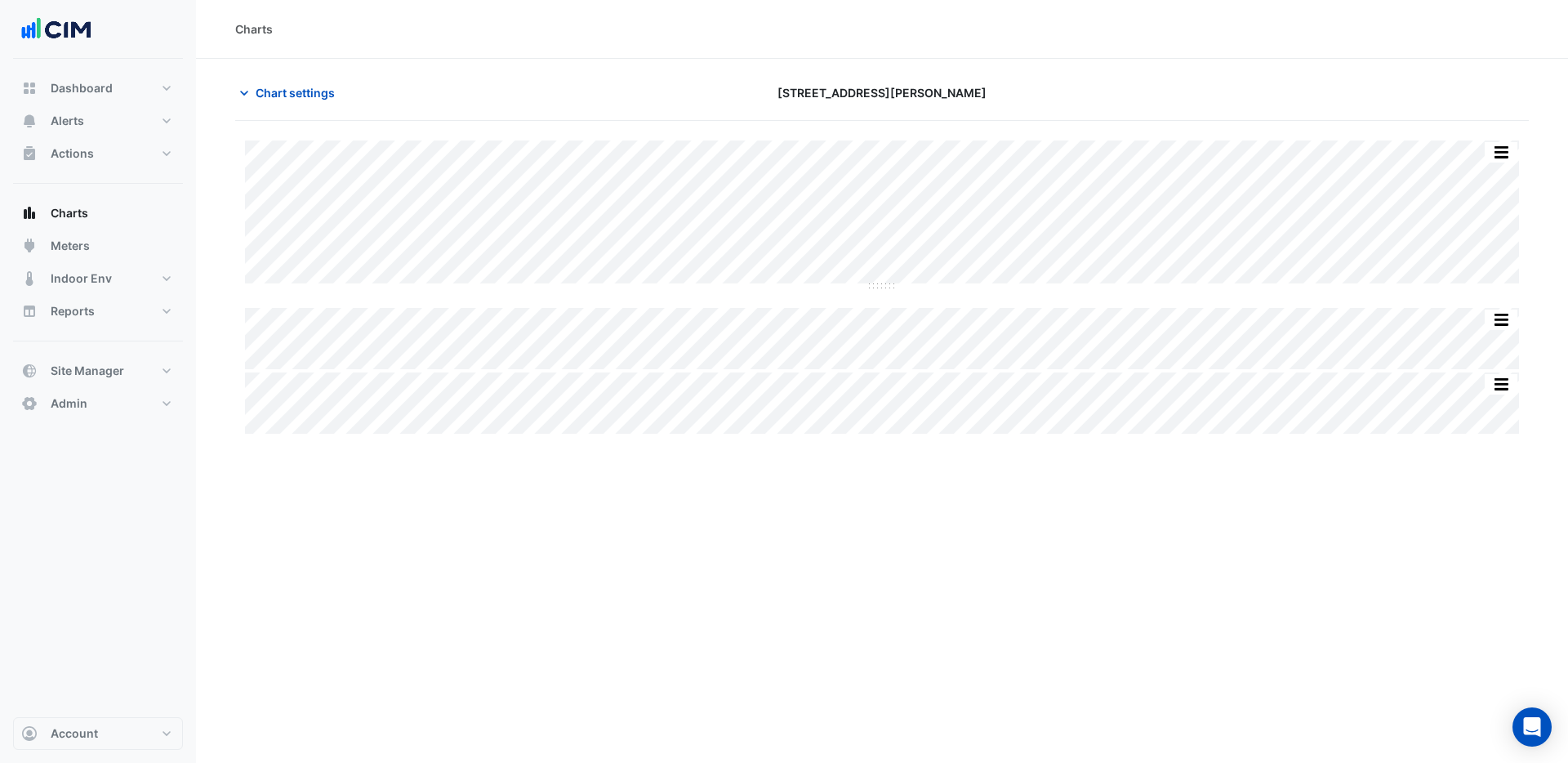
type input "**********"
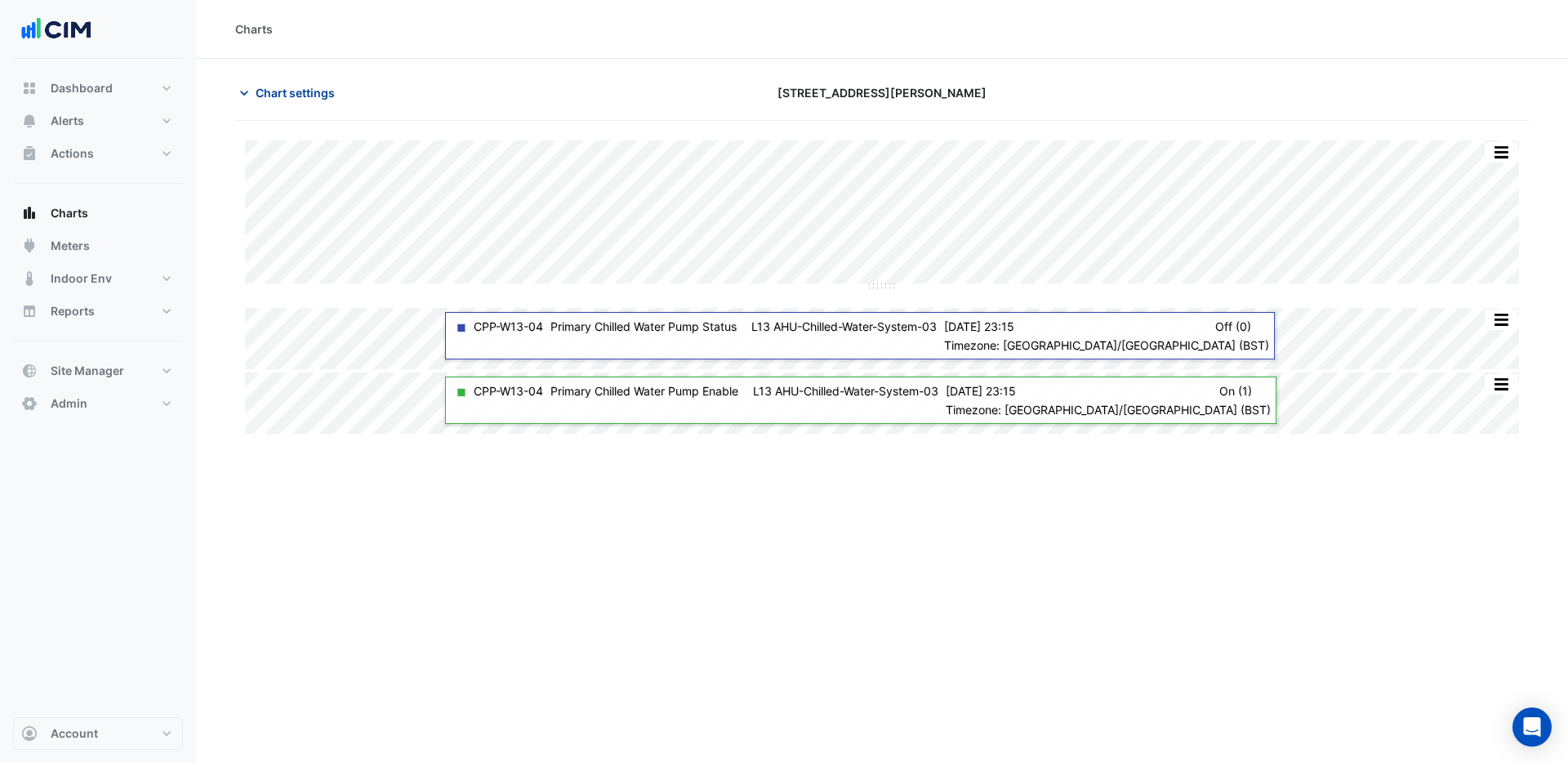
click at [303, 92] on span "Chart settings" at bounding box center [296, 93] width 79 height 17
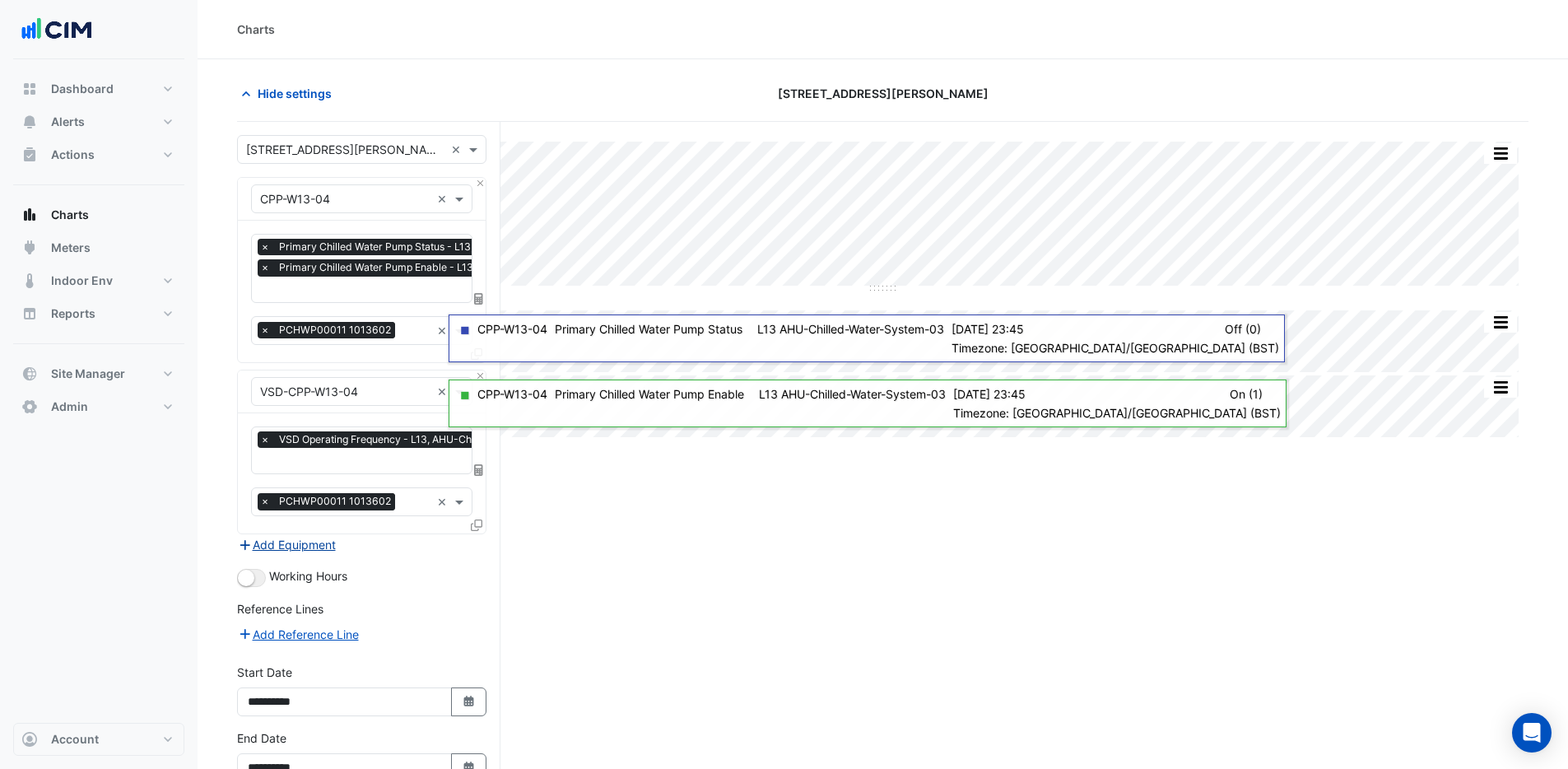
click at [303, 538] on button "Add Equipment" at bounding box center [287, 544] width 100 height 19
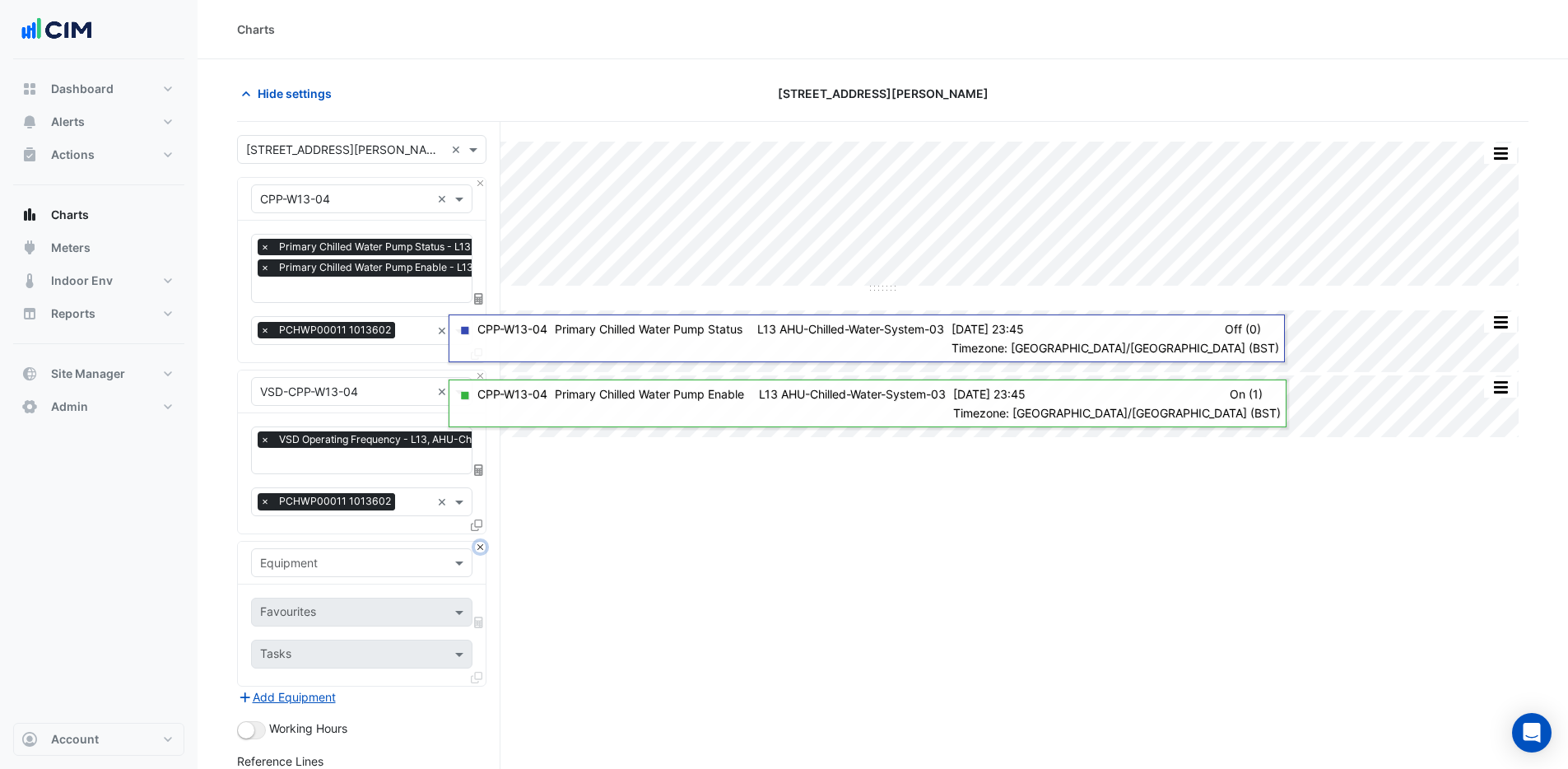
click at [482, 542] on button "Close" at bounding box center [480, 547] width 10 height 10
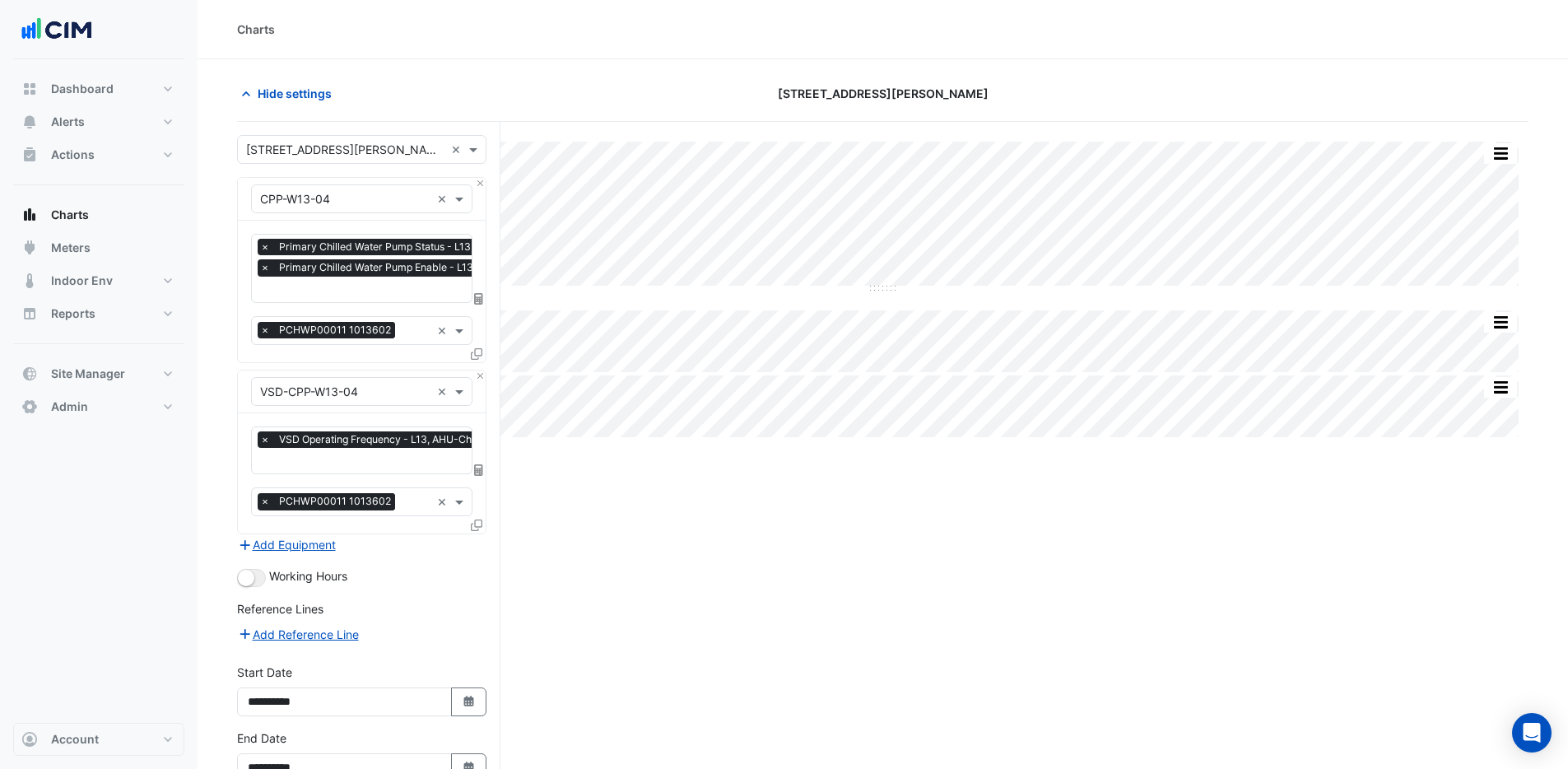
click at [476, 358] on icon at bounding box center [476, 353] width 11 height 11
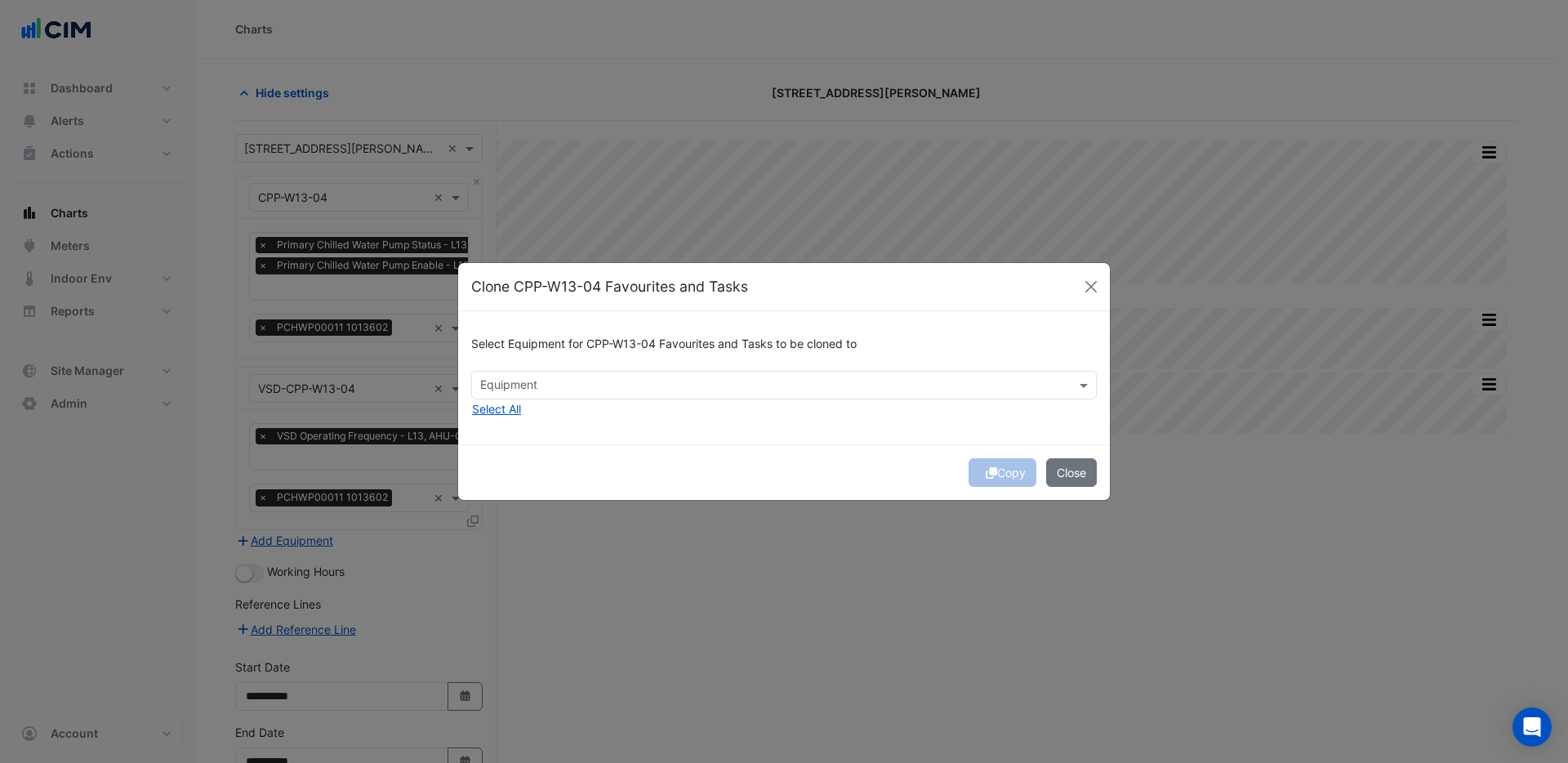
click at [541, 387] on input "text" at bounding box center [775, 387] width 589 height 17
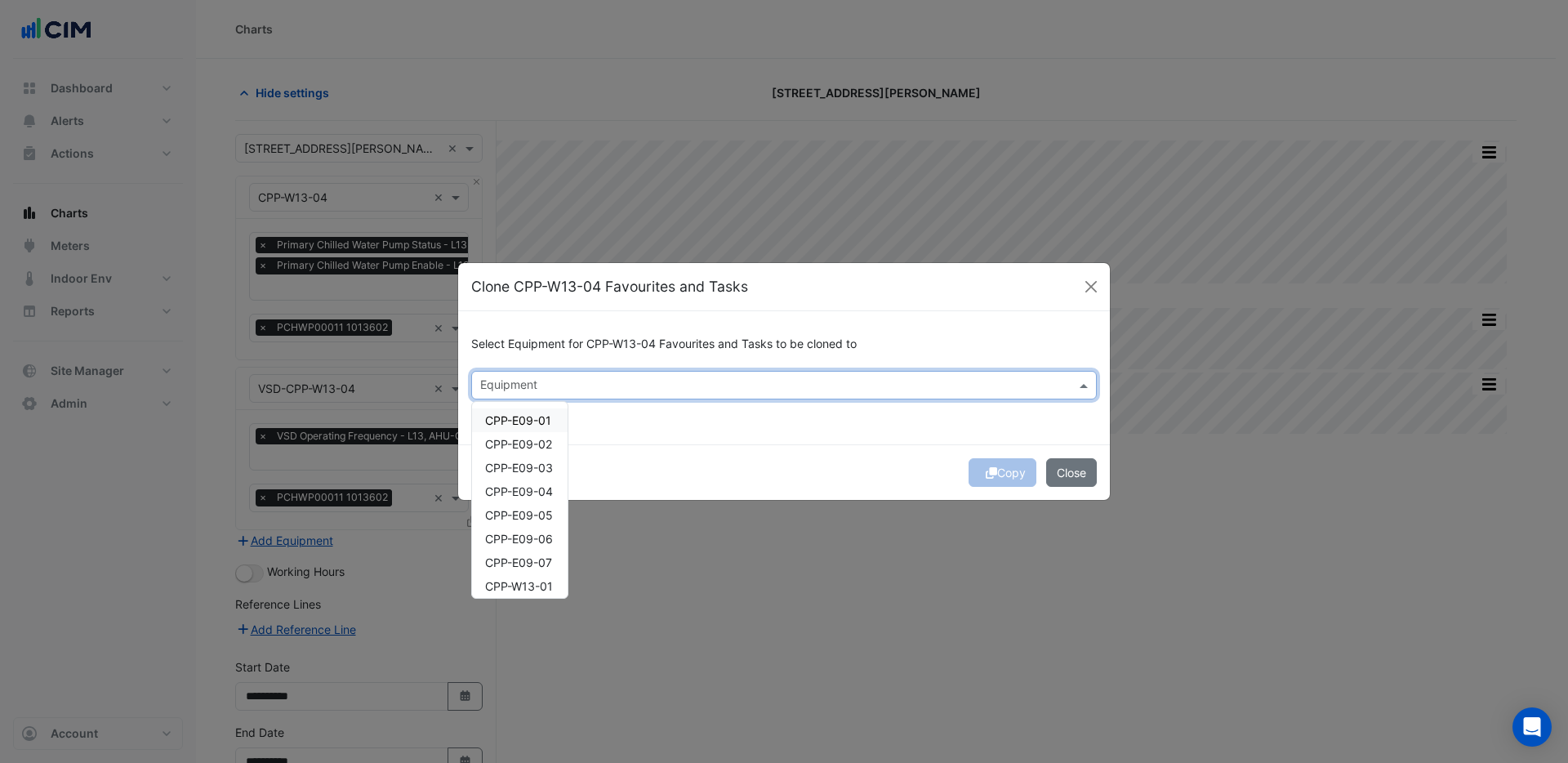
click at [544, 419] on span "CPP-E09-01" at bounding box center [518, 420] width 66 height 14
click at [533, 449] on span "CPP-E09-02" at bounding box center [519, 444] width 67 height 14
click at [532, 470] on span "CPP-E09-03" at bounding box center [519, 468] width 68 height 14
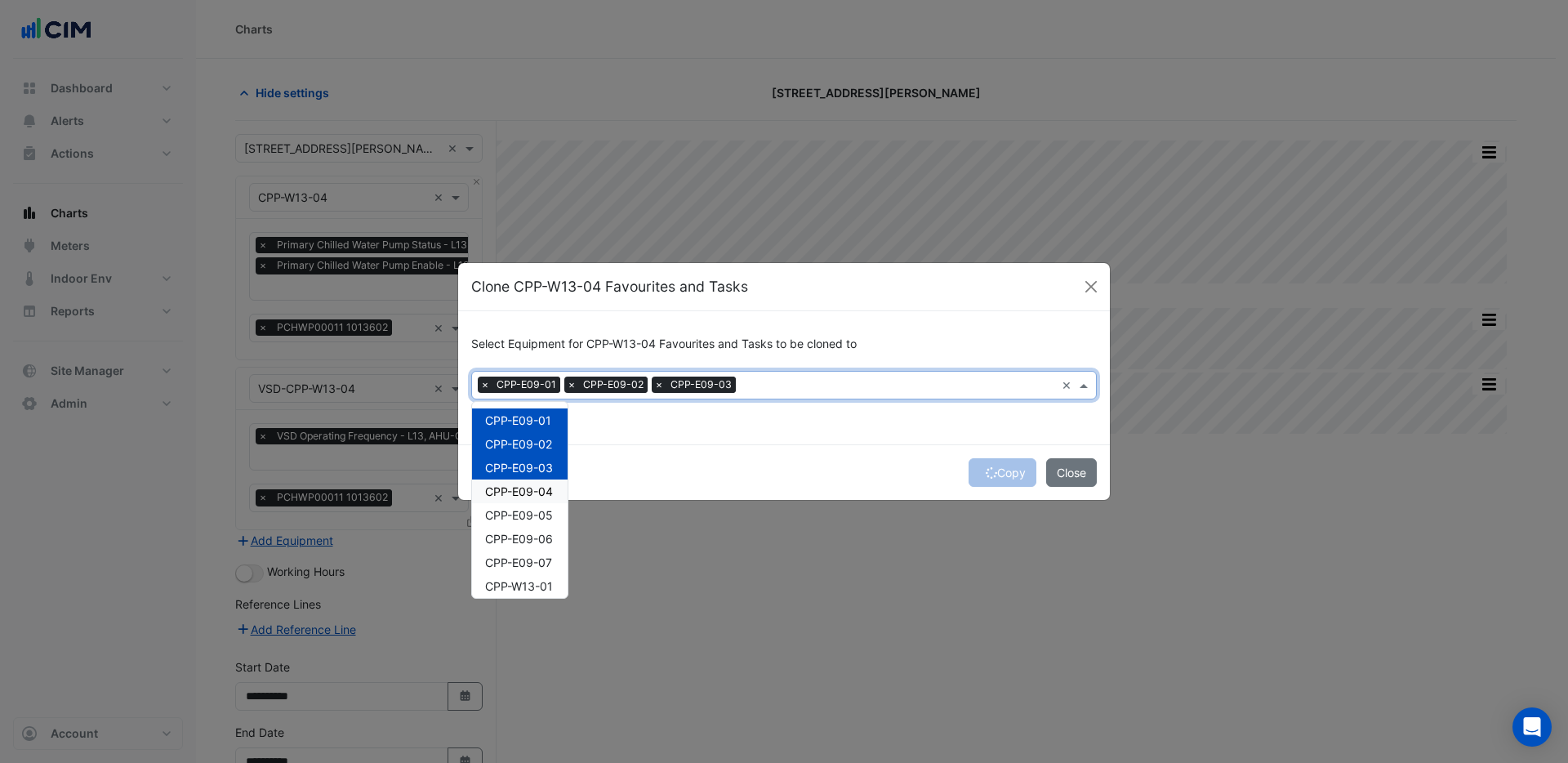
click at [533, 494] on span "CPP-E09-04" at bounding box center [519, 491] width 68 height 14
click at [529, 514] on span "CPP-E09-05" at bounding box center [519, 515] width 68 height 14
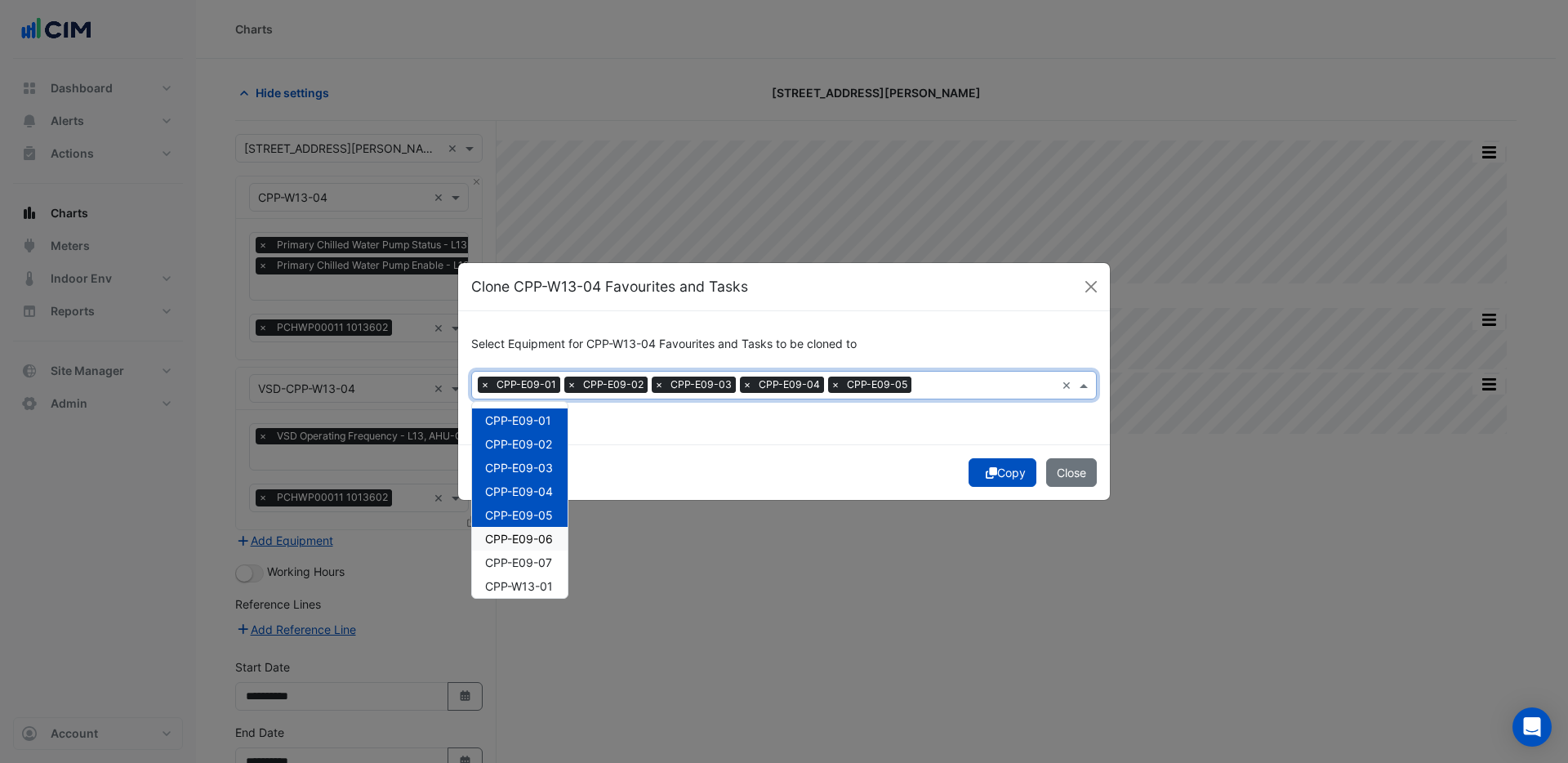
click at [533, 543] on span "CPP-E09-06" at bounding box center [519, 538] width 68 height 14
click at [537, 543] on span "CPP-E09-06" at bounding box center [519, 538] width 68 height 14
click at [544, 512] on span "CPP-E09-05" at bounding box center [519, 515] width 68 height 14
click at [544, 494] on span "CPP-E09-04" at bounding box center [519, 491] width 68 height 14
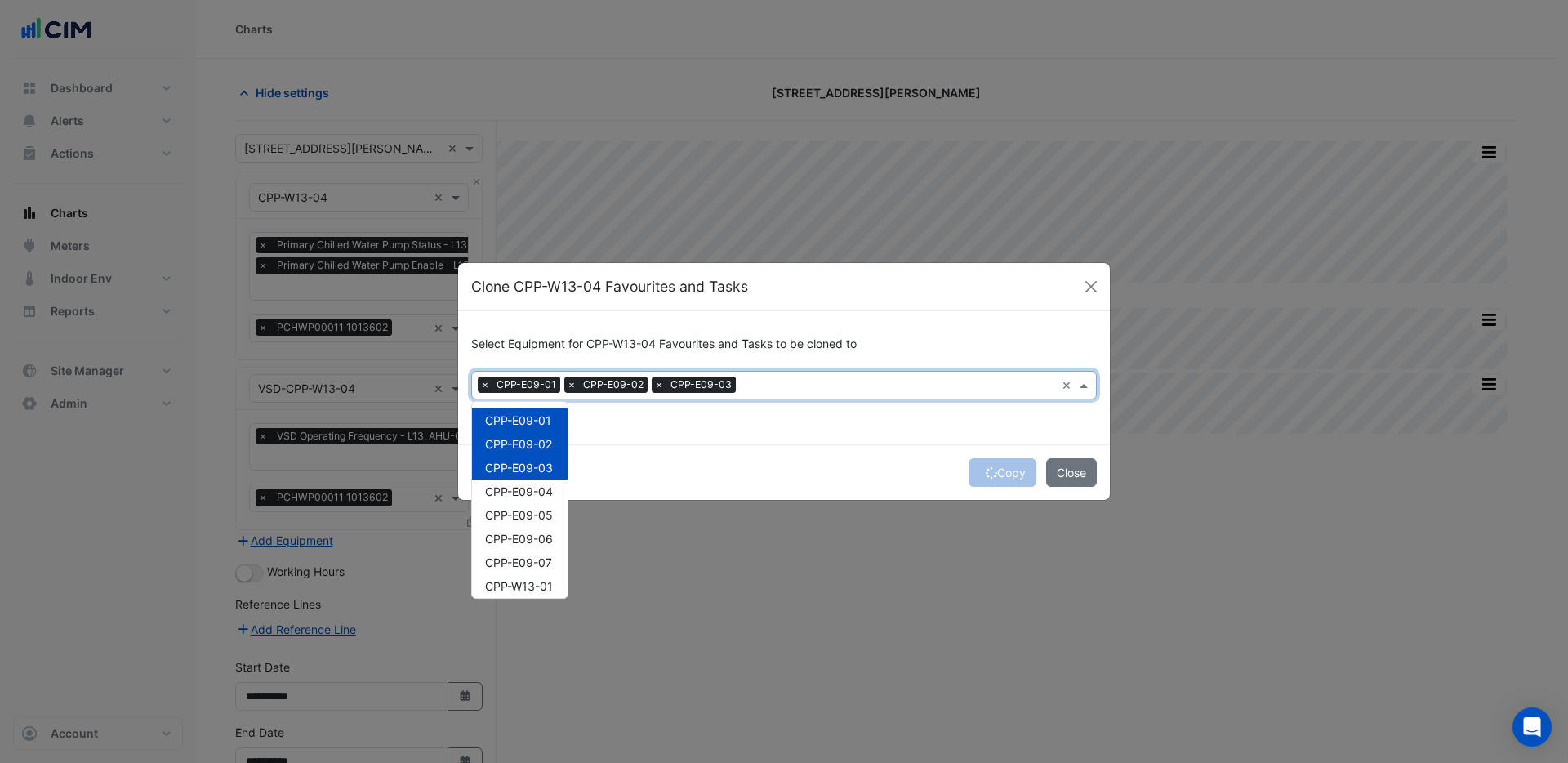
click at [545, 456] on div "CPP-E09-03" at bounding box center [520, 467] width 96 height 23
click at [545, 433] on div "CPP-E09-02" at bounding box center [520, 444] width 96 height 23
click at [539, 414] on span "CPP-E09-01" at bounding box center [518, 420] width 66 height 14
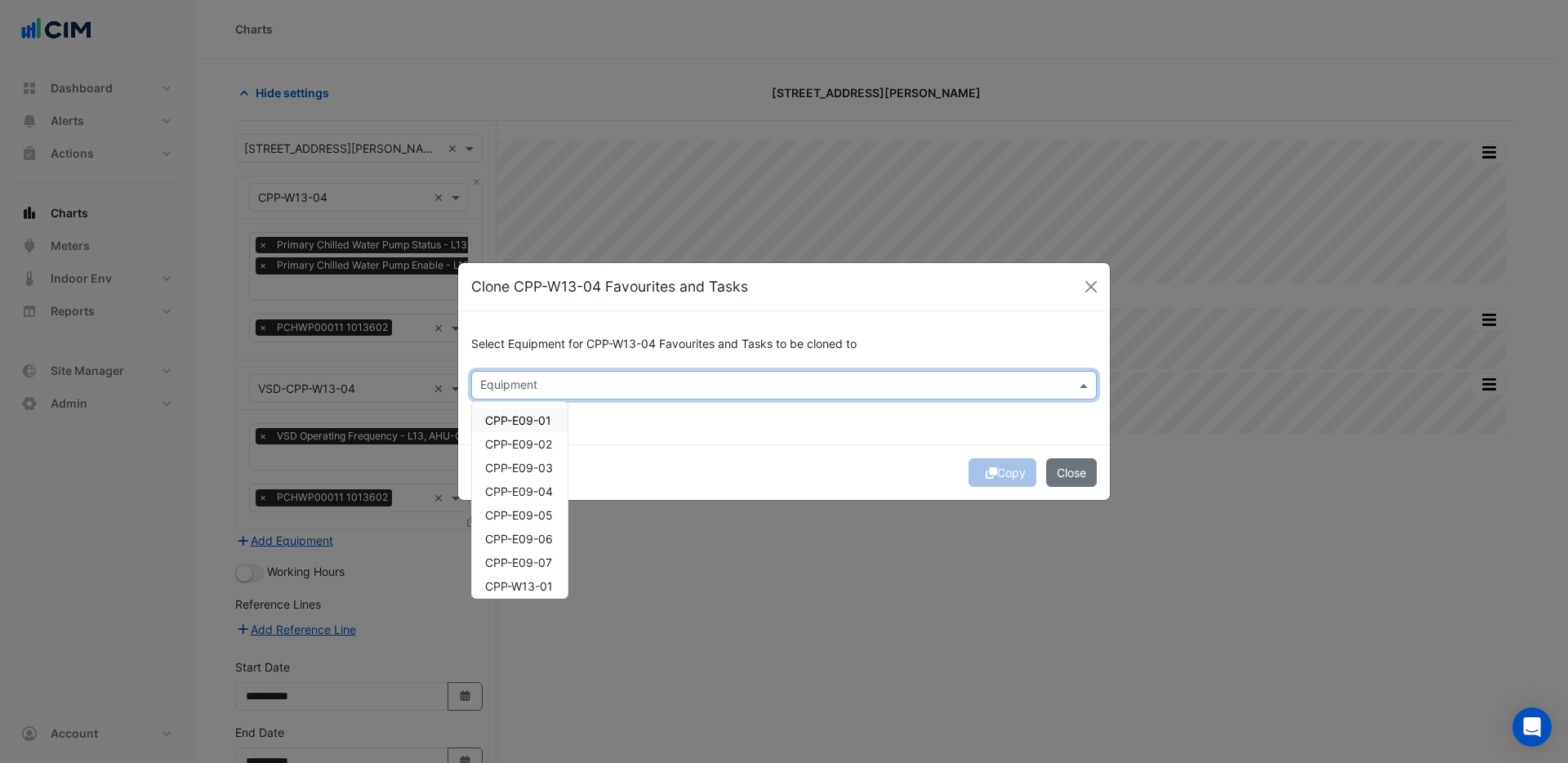
click at [638, 404] on div "Select Equipment for CPP-W13-04 Favourites and Tasks to be cloned to Equipment …" at bounding box center [784, 377] width 652 height 133
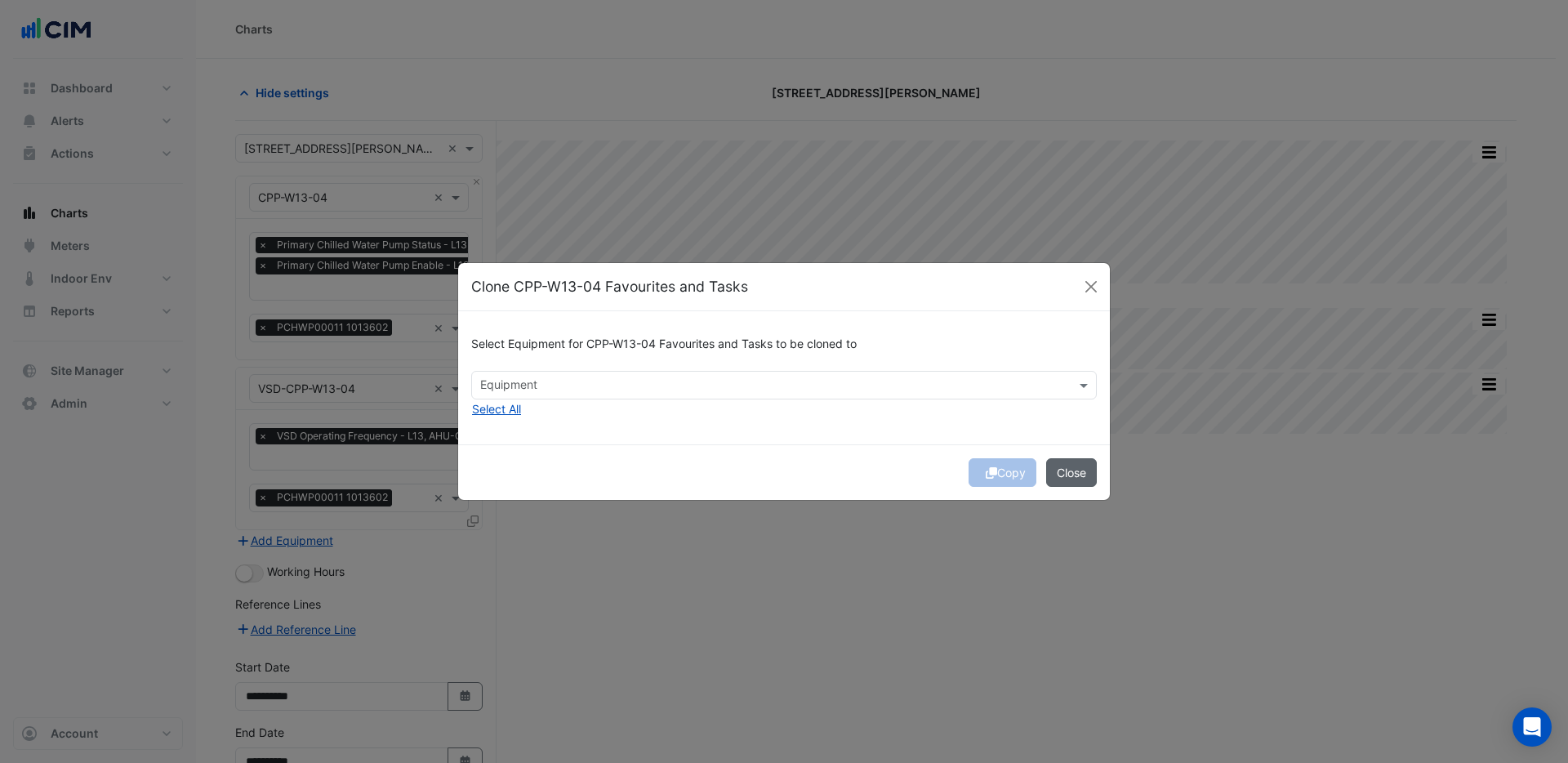
click at [1061, 481] on button "Close" at bounding box center [1072, 472] width 51 height 28
